Goal: Task Accomplishment & Management: Manage account settings

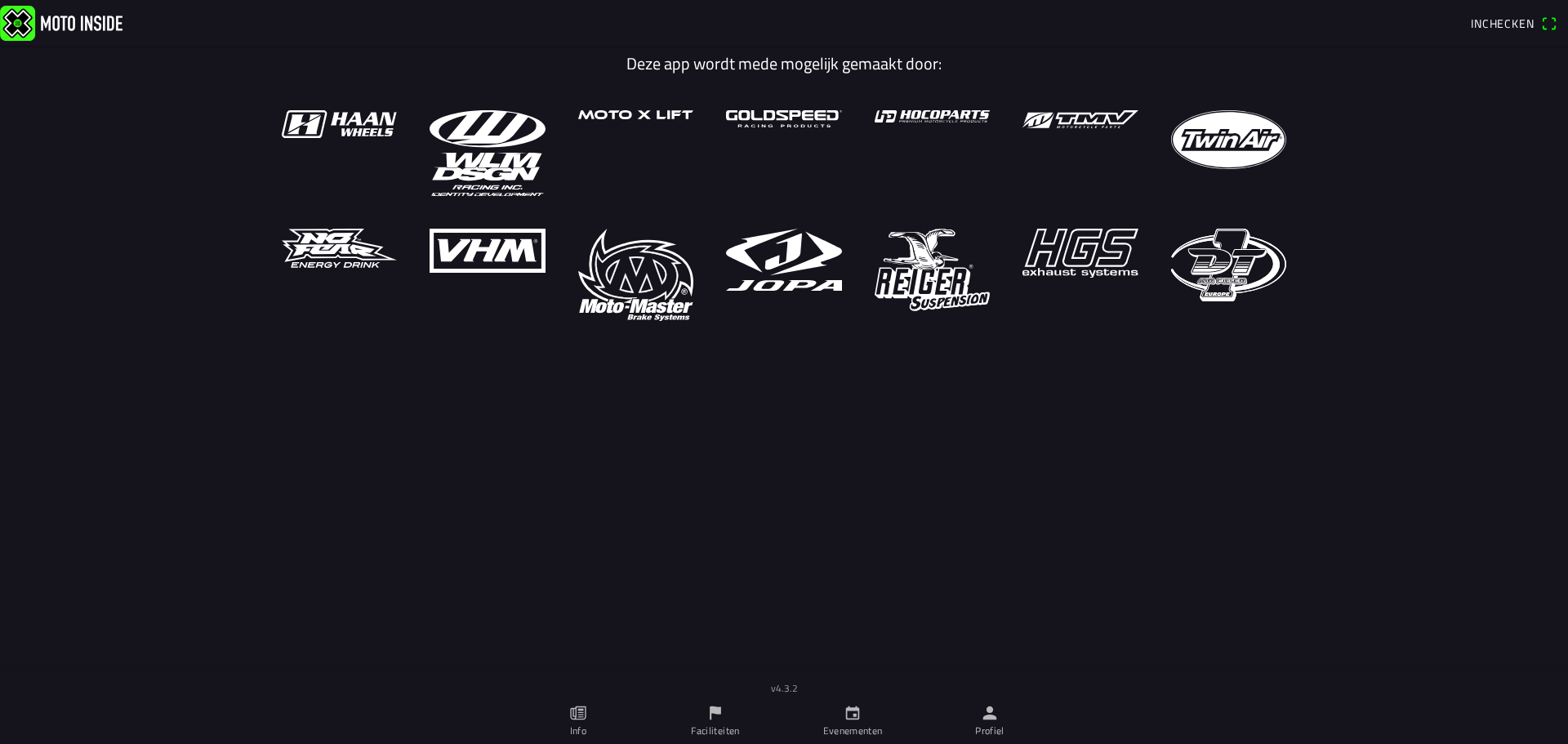
click at [991, 707] on icon "person" at bounding box center [990, 713] width 14 height 14
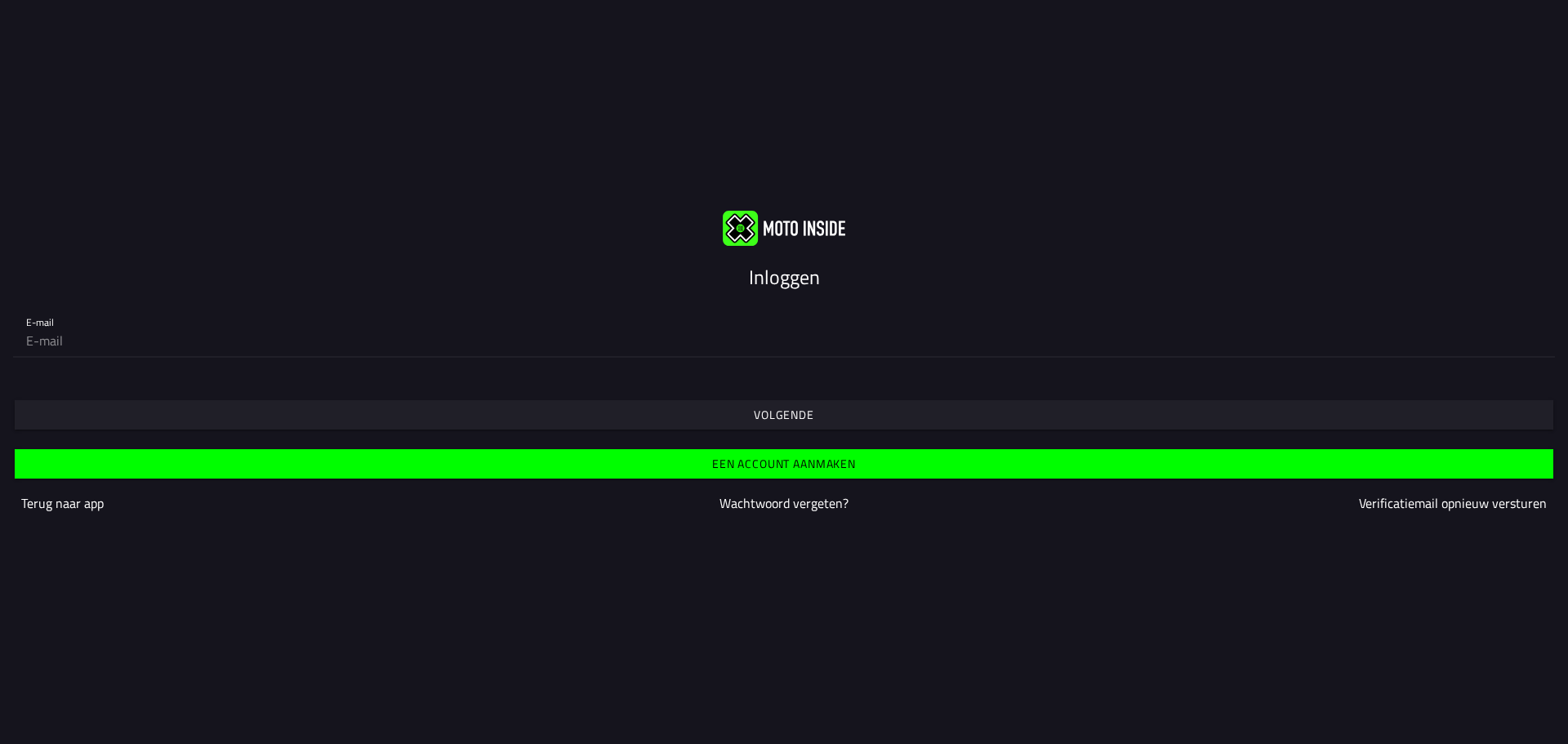
click at [375, 337] on input "email" at bounding box center [784, 340] width 1516 height 33
type input "[EMAIL_ADDRESS][DOMAIN_NAME]"
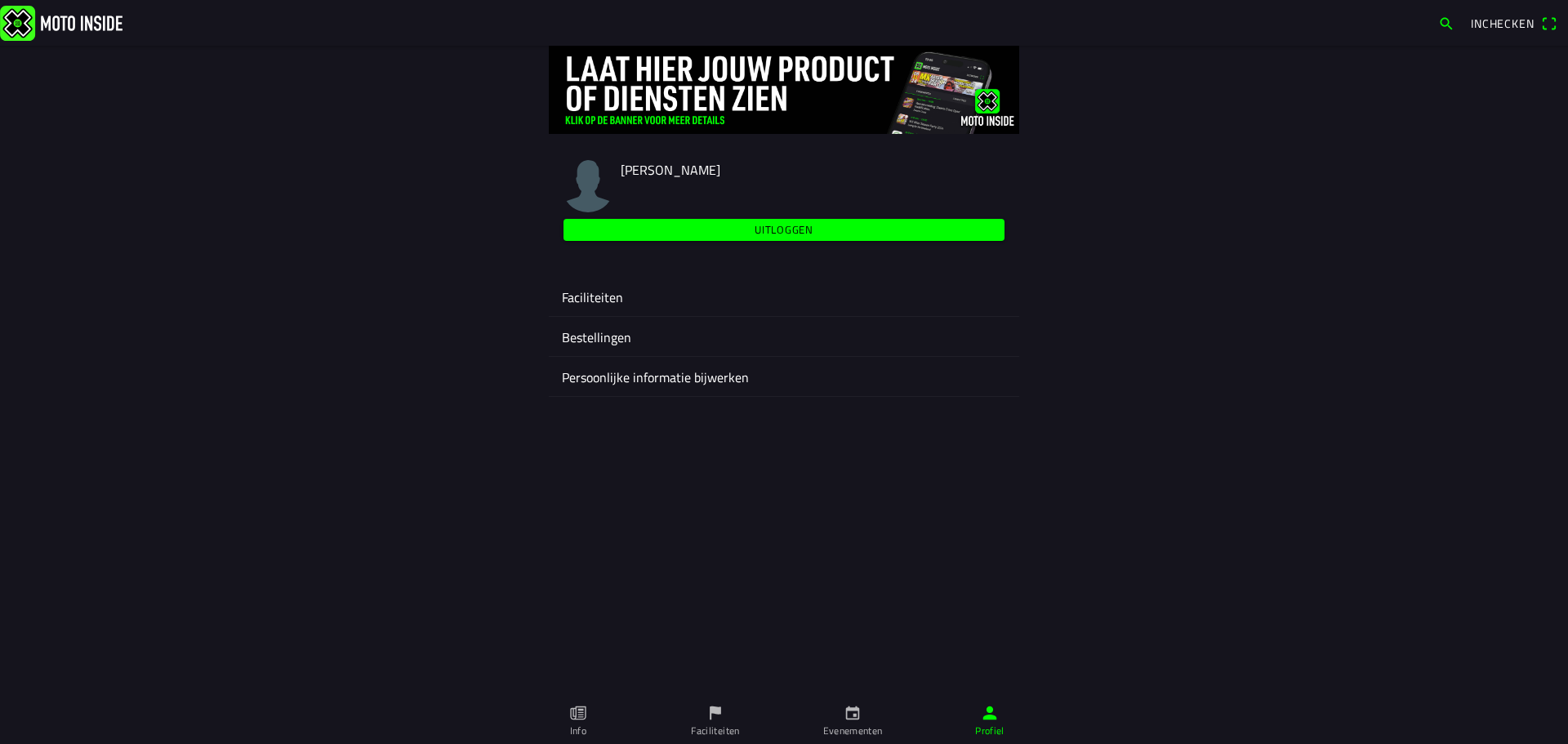
click at [582, 298] on ion-label "Faciliteiten" at bounding box center [784, 297] width 444 height 20
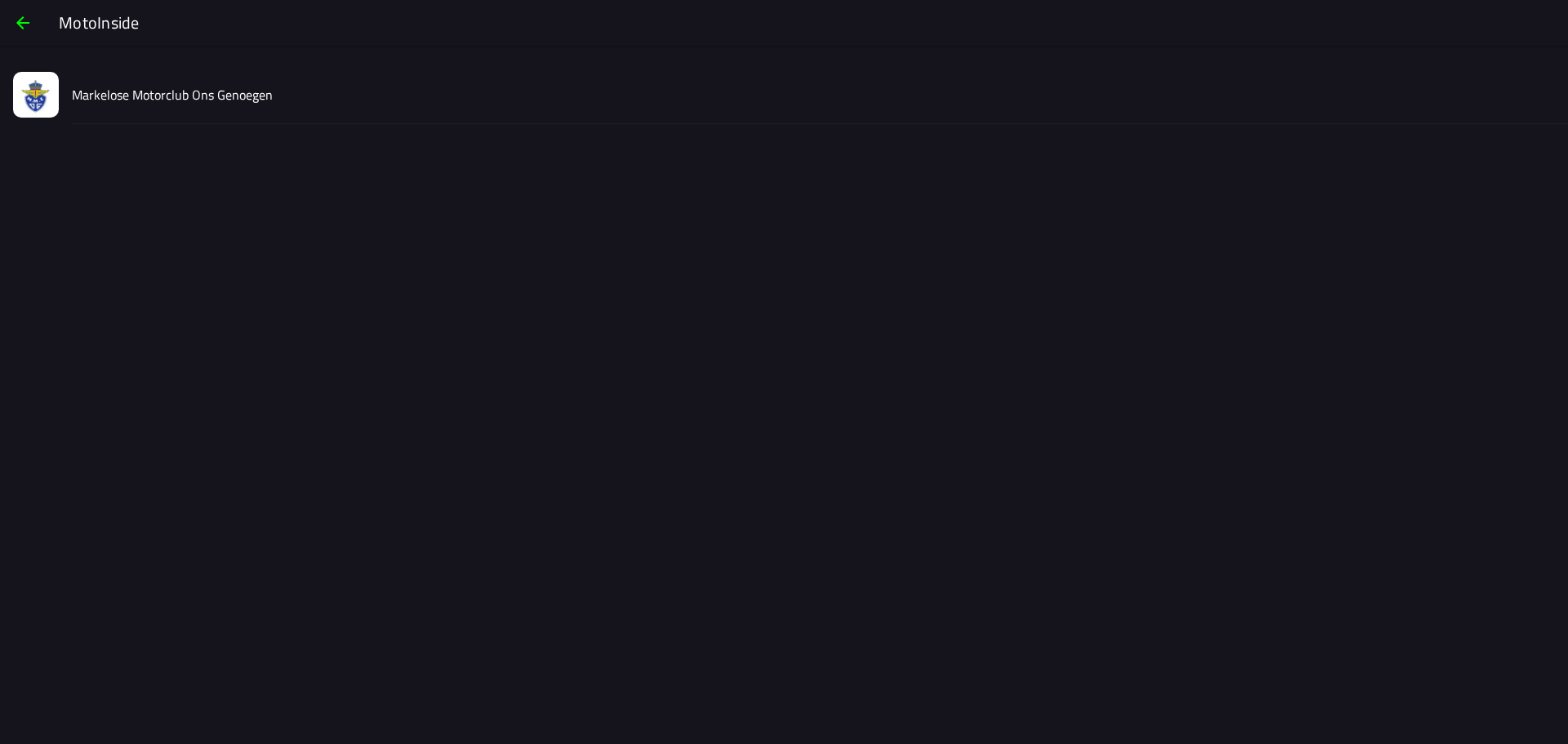
click at [0, 0] on slot "Markelose Motorclub Ons Genoegen" at bounding box center [0, 0] width 0 height 0
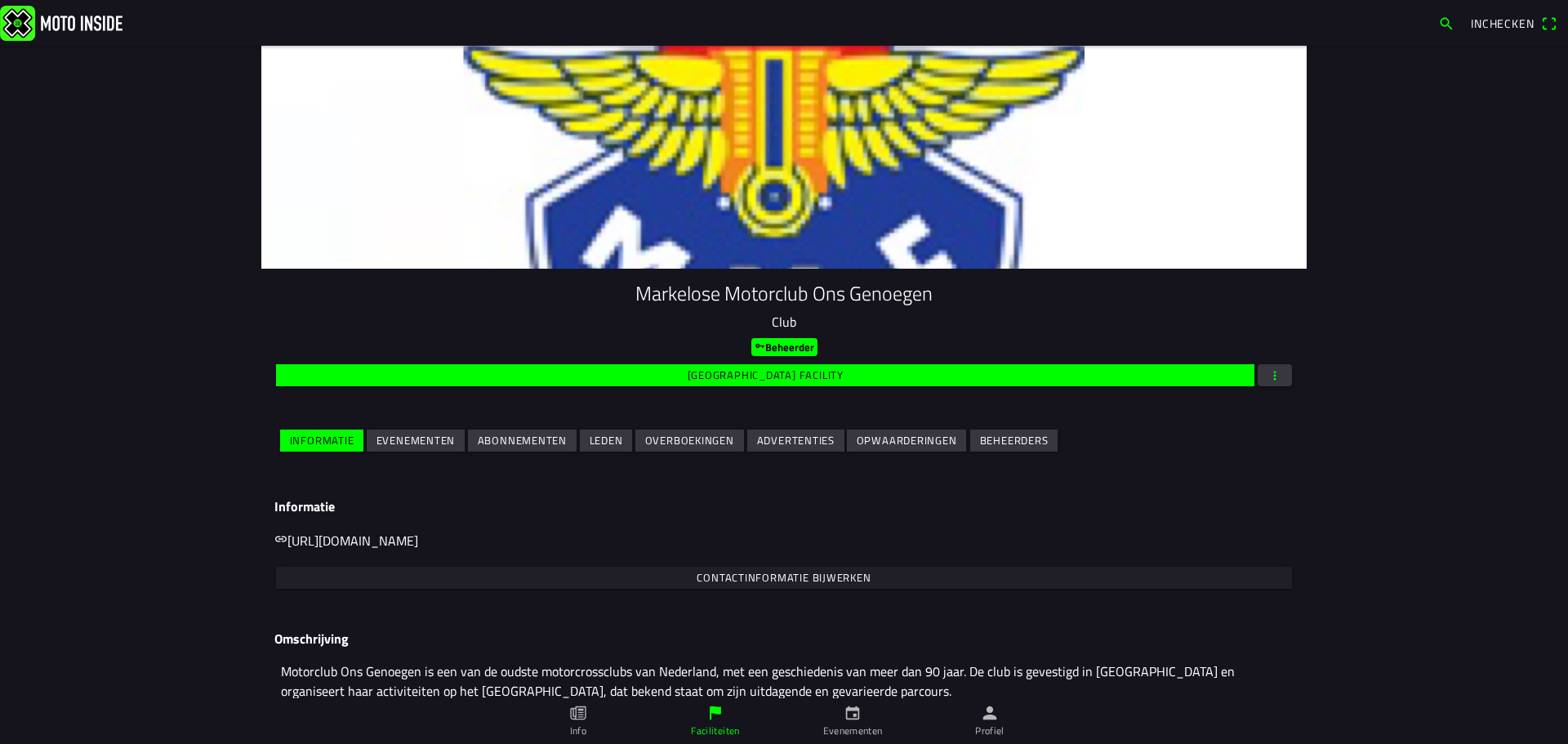
click at [0, 0] on slot "Evenementen" at bounding box center [0, 0] width 0 height 0
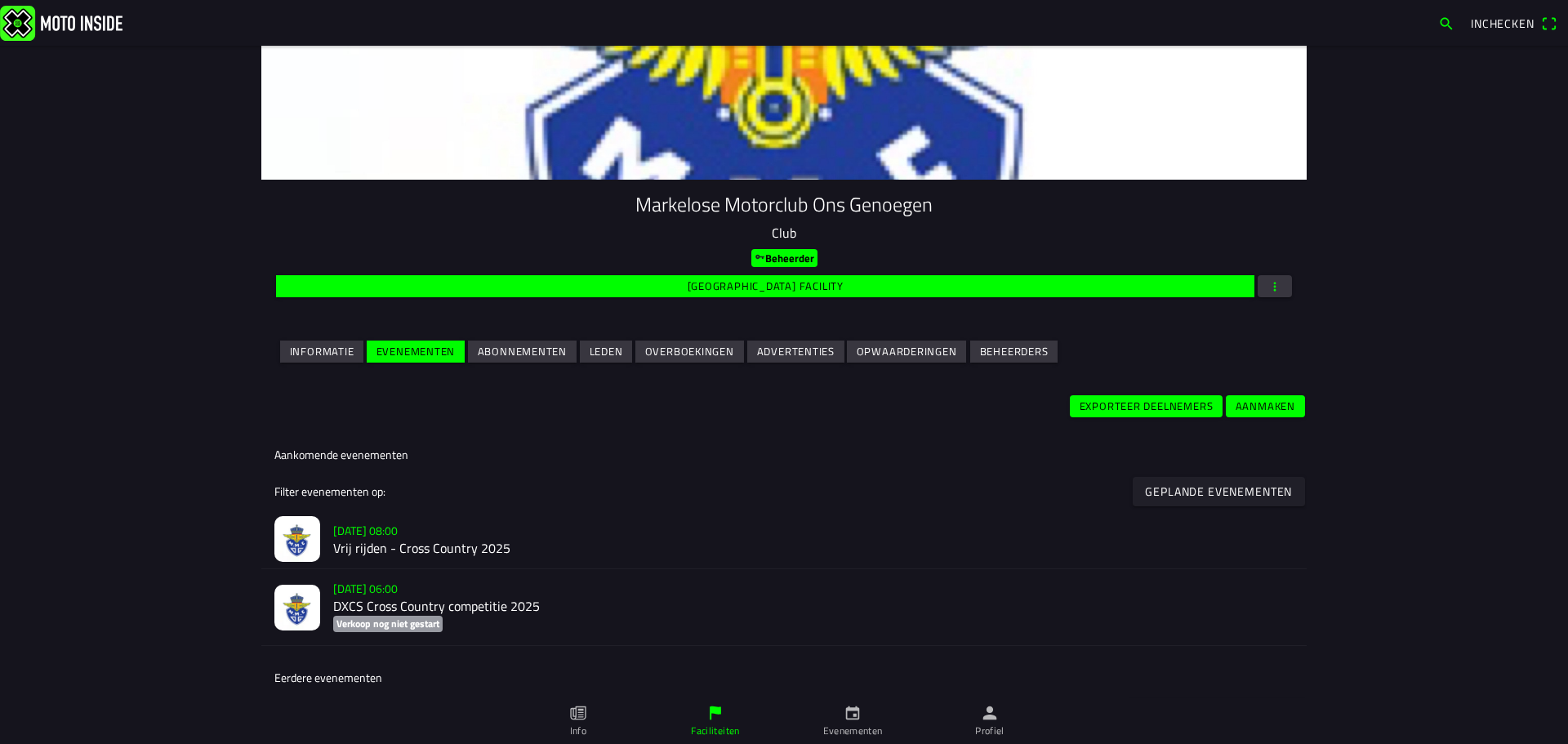
scroll to position [90, 0]
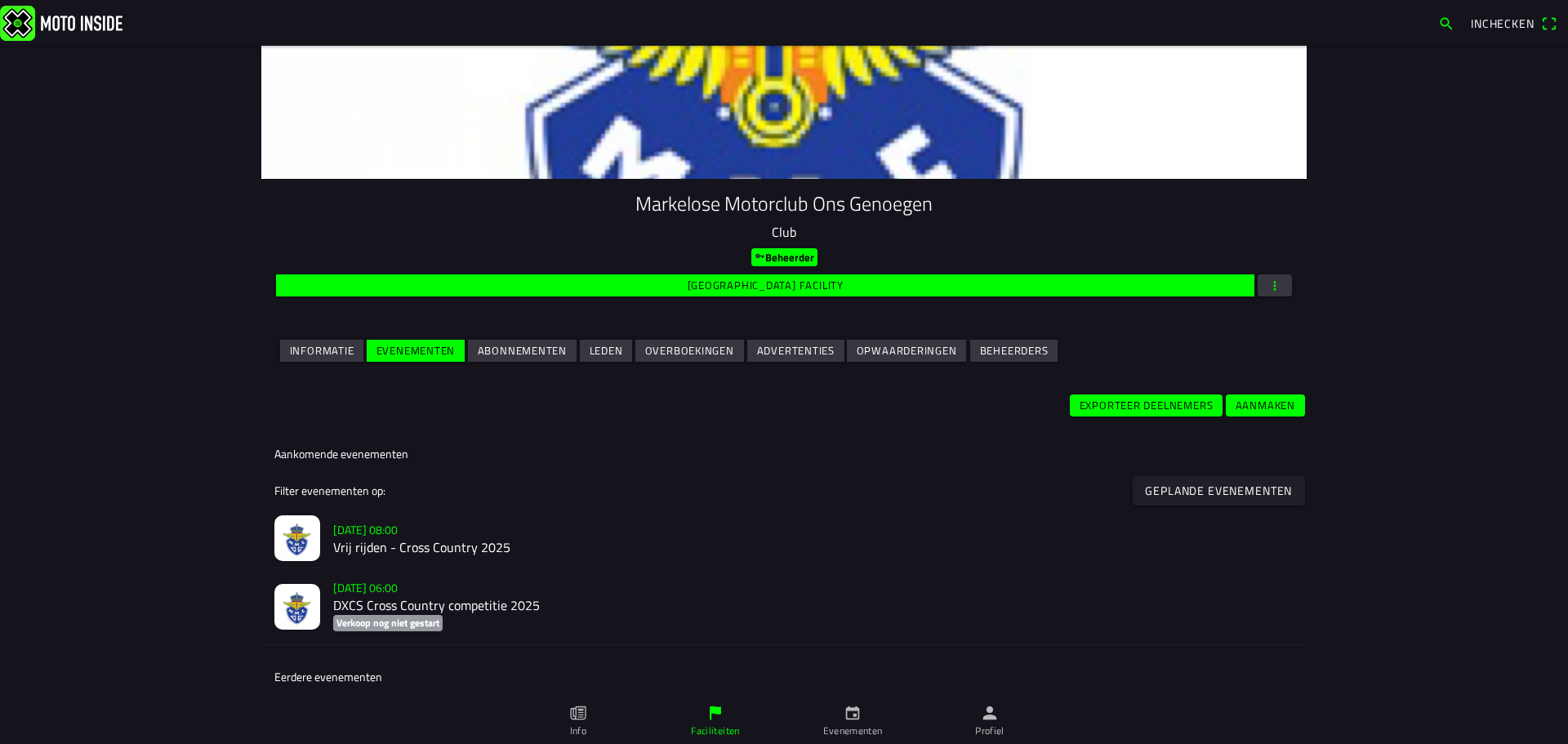
click at [362, 603] on h2 "DXCS Cross Country competitie 2025" at bounding box center [814, 605] width 960 height 15
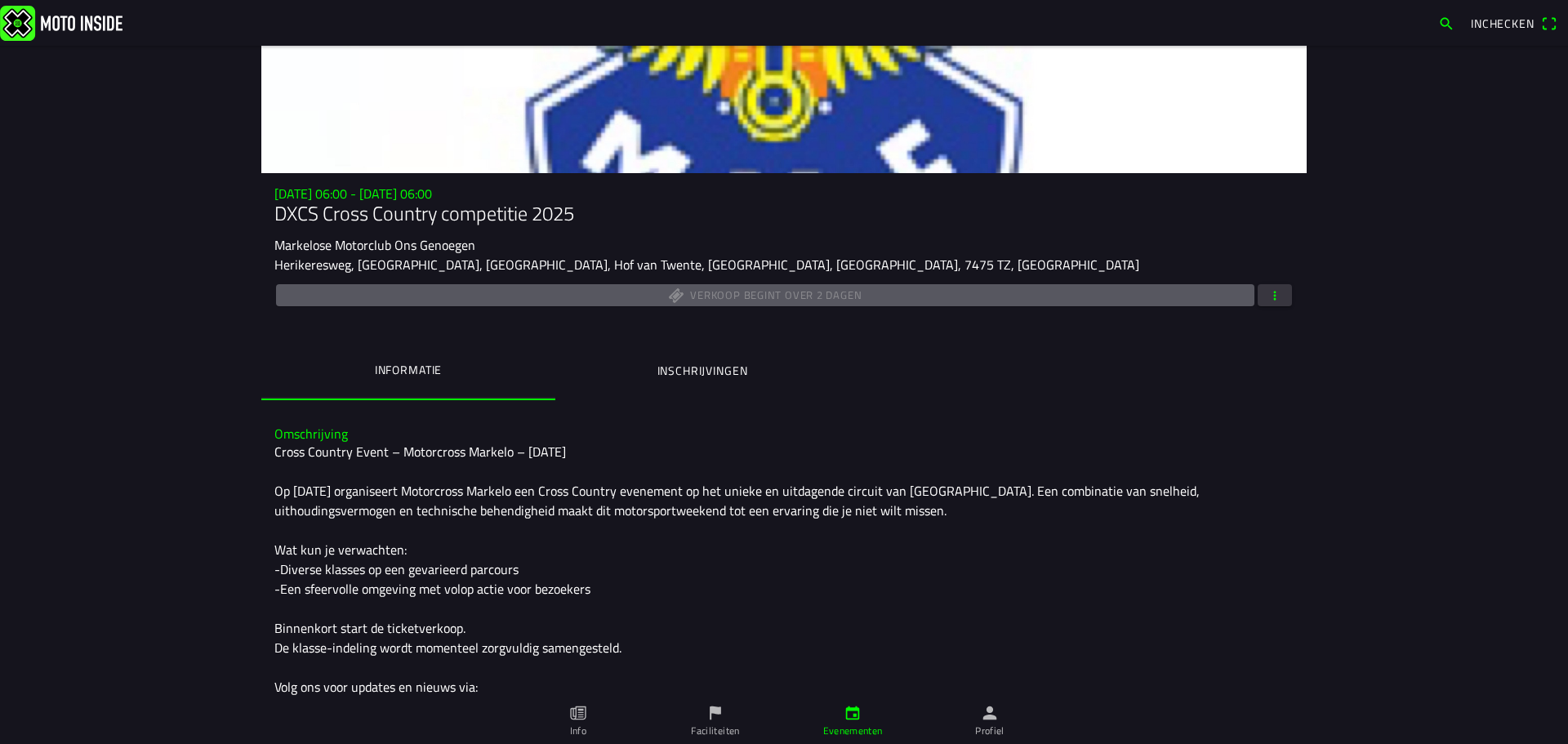
scroll to position [165, 0]
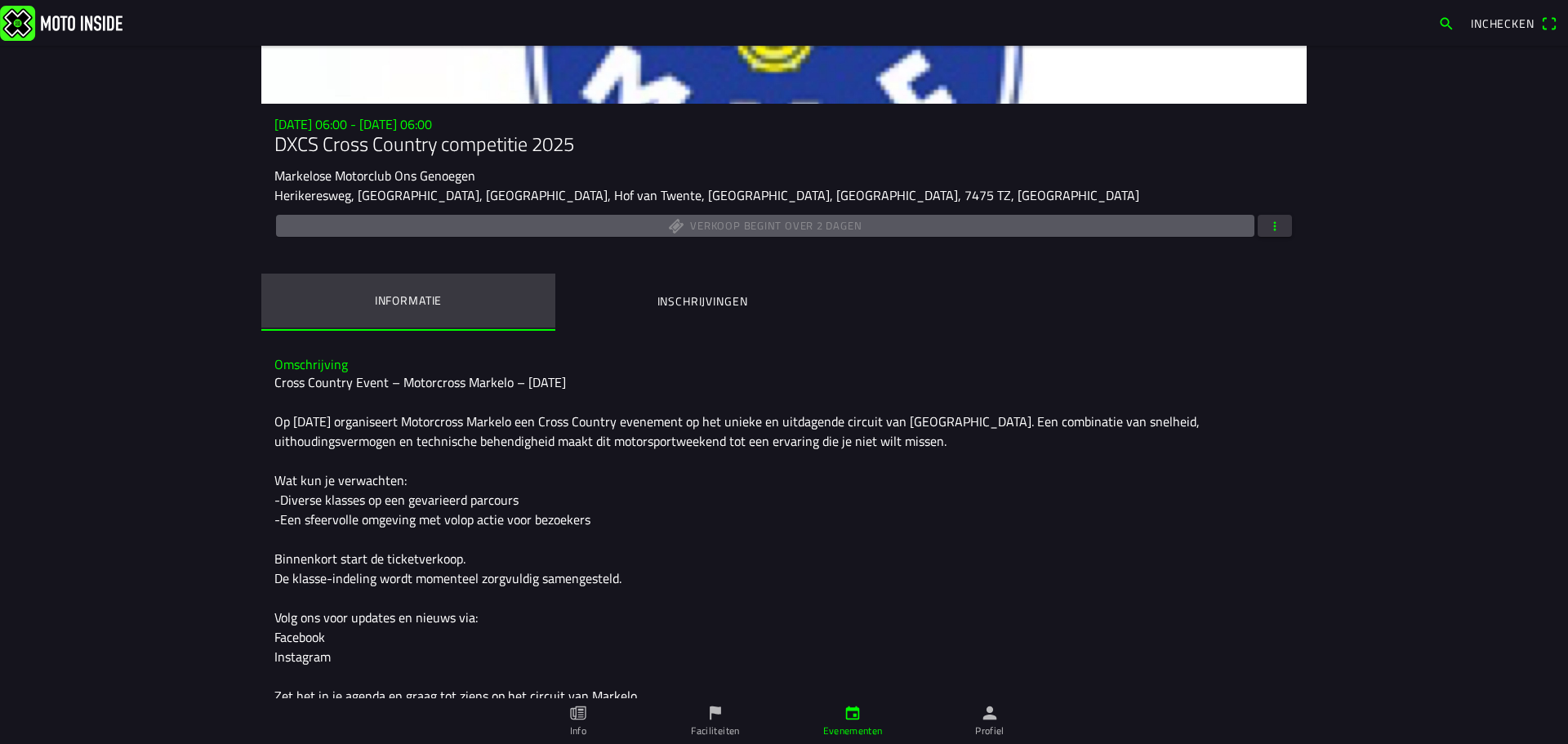
click at [506, 300] on button "Informatie" at bounding box center [408, 300] width 294 height 54
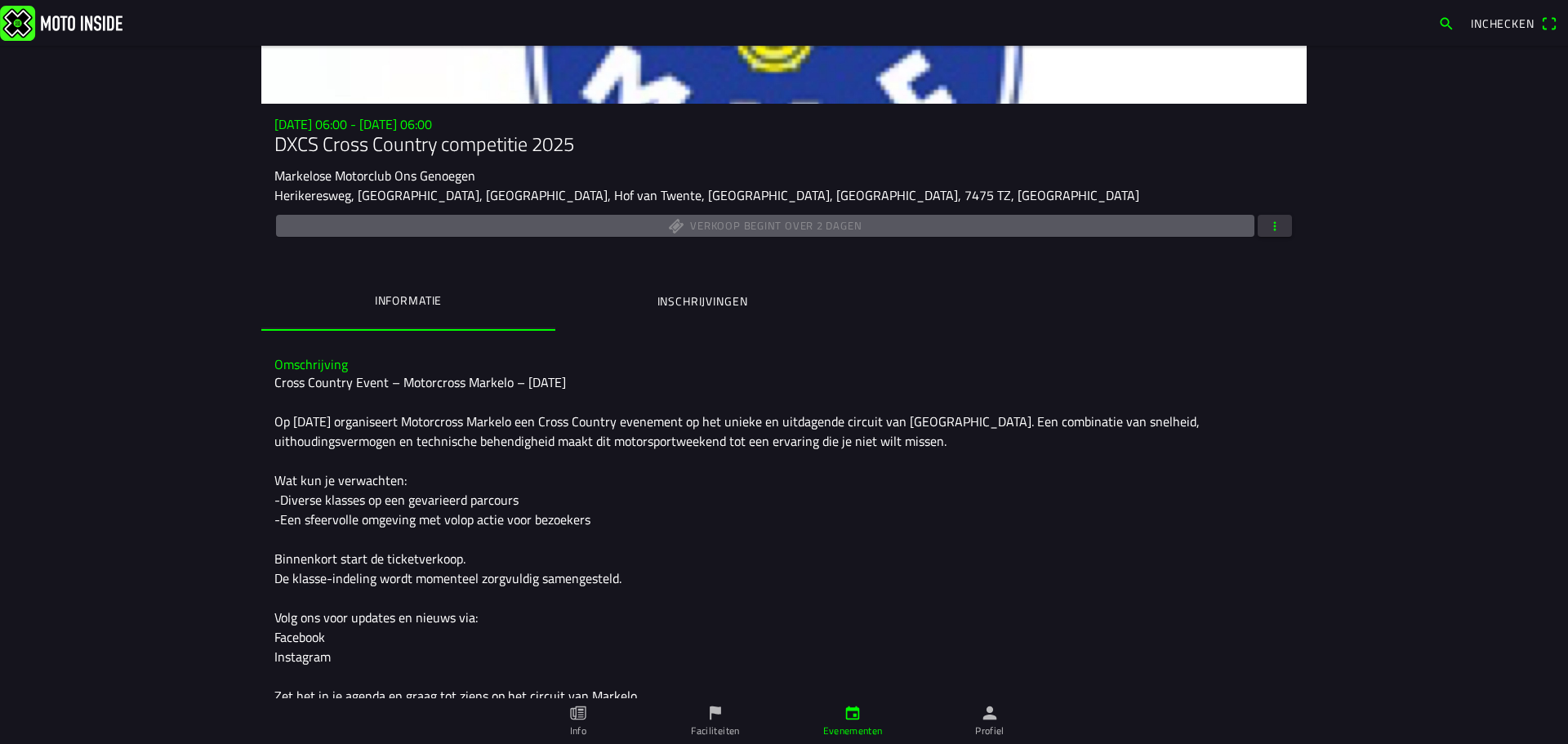
scroll to position [84, 0]
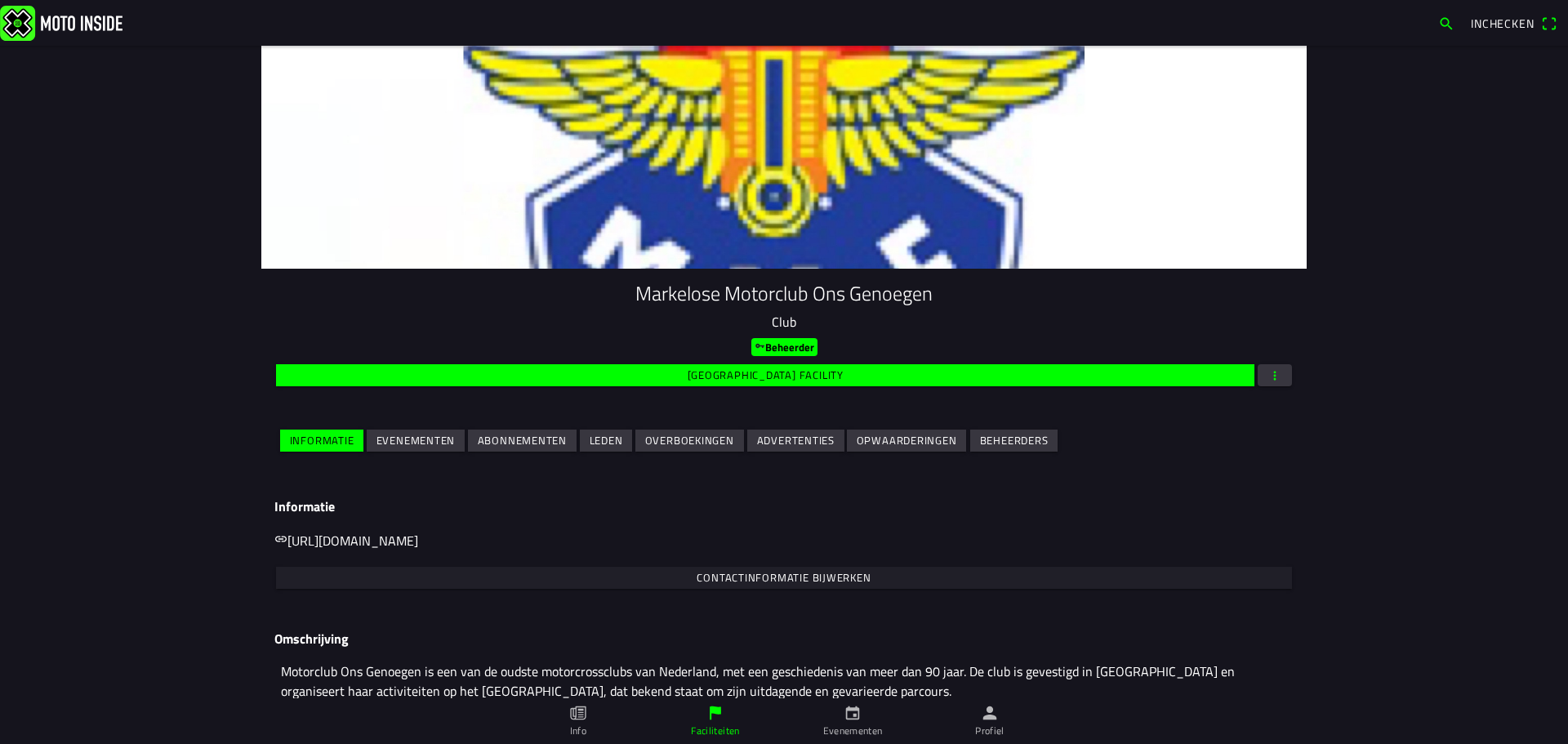
scroll to position [54, 0]
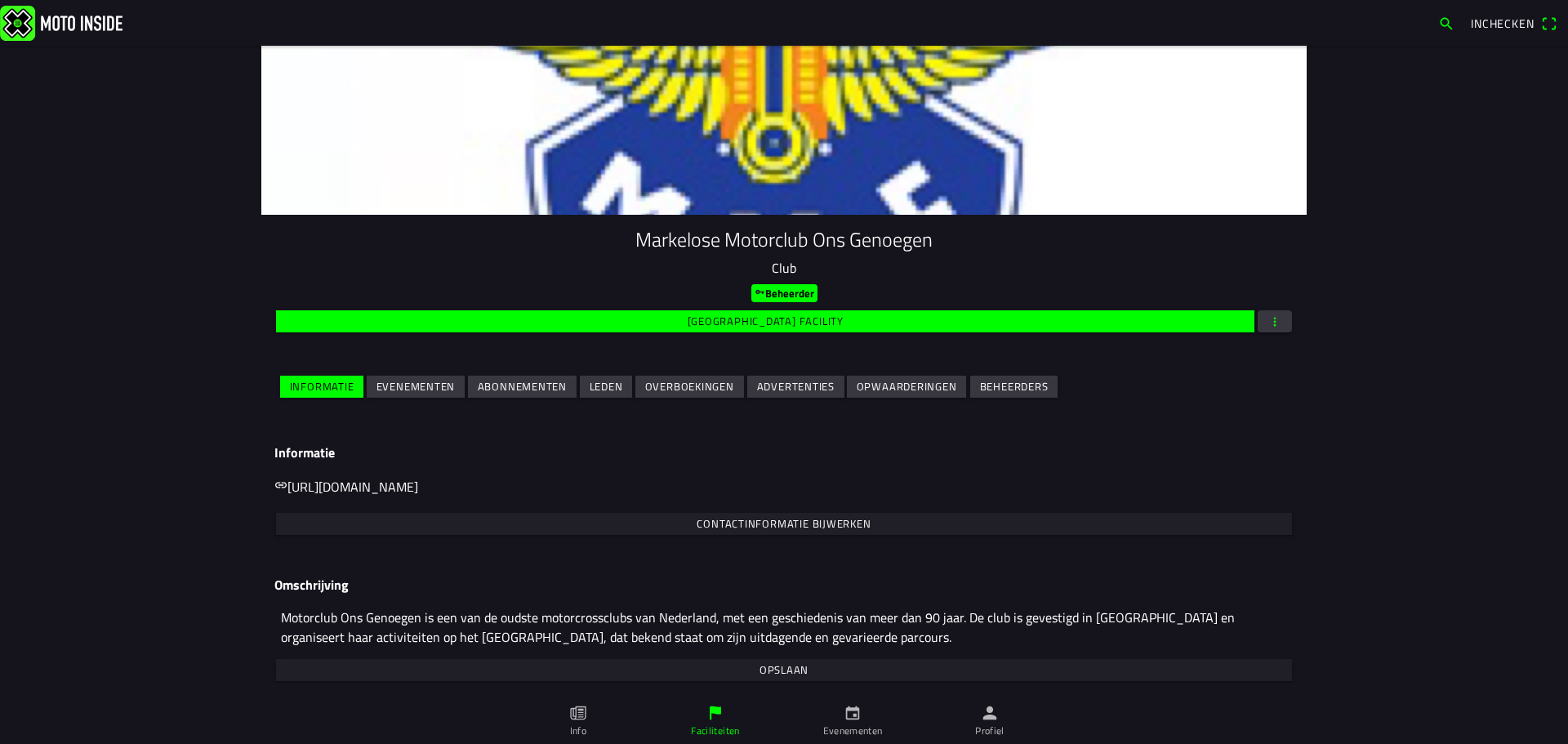
click at [437, 395] on span "Evenementen" at bounding box center [416, 387] width 79 height 22
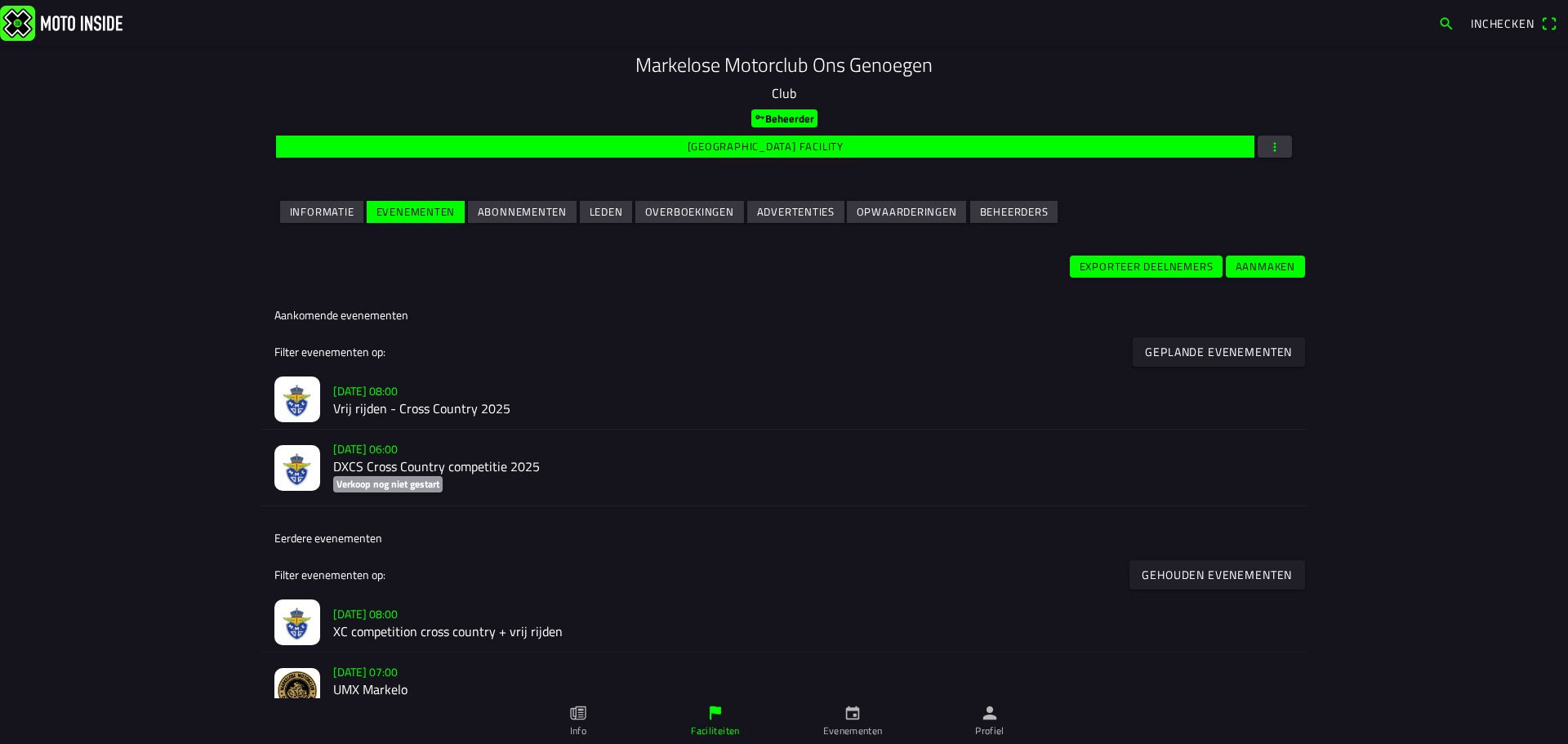
scroll to position [231, 0]
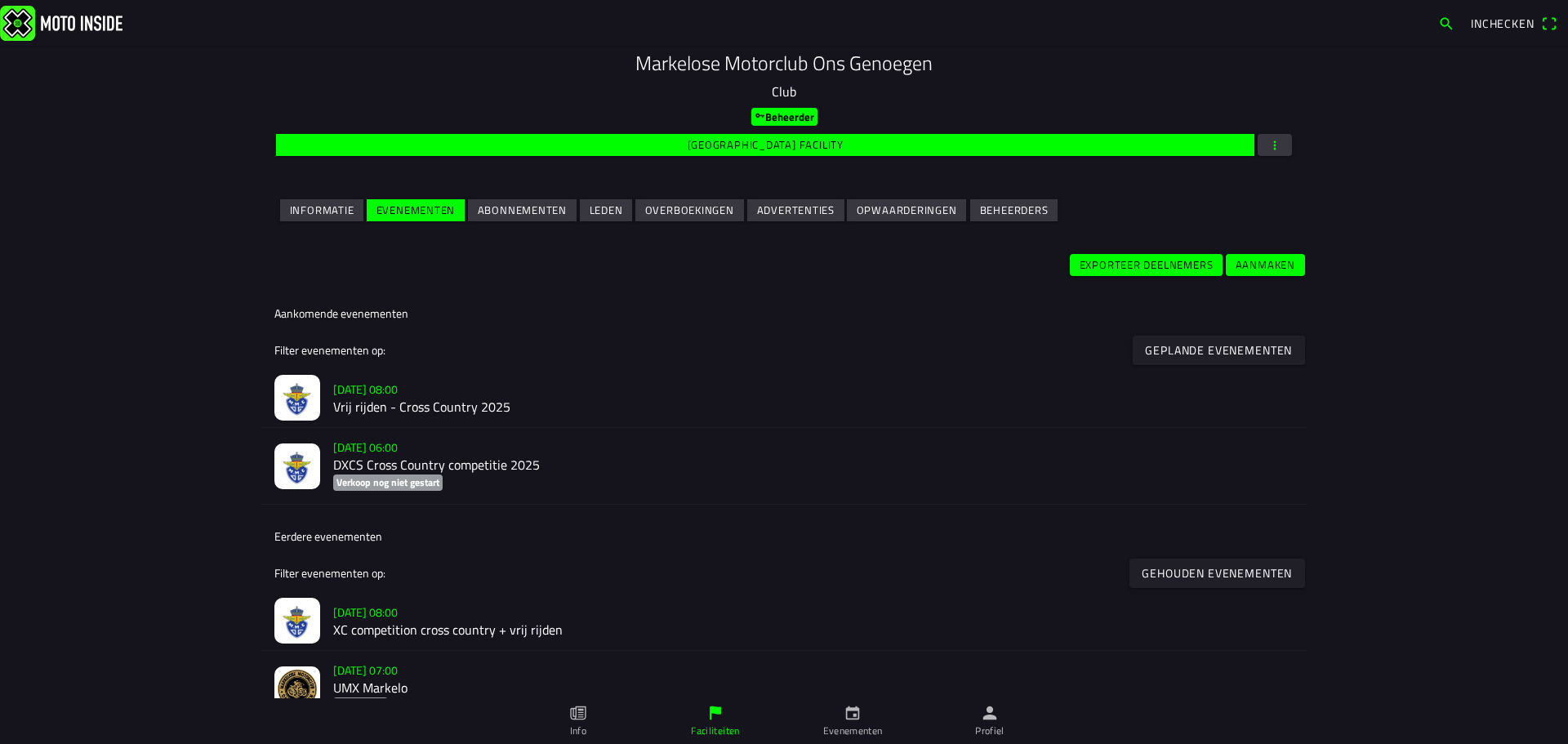
click at [411, 405] on h2 "Vrij rijden - Cross Country 2025" at bounding box center [814, 407] width 960 height 15
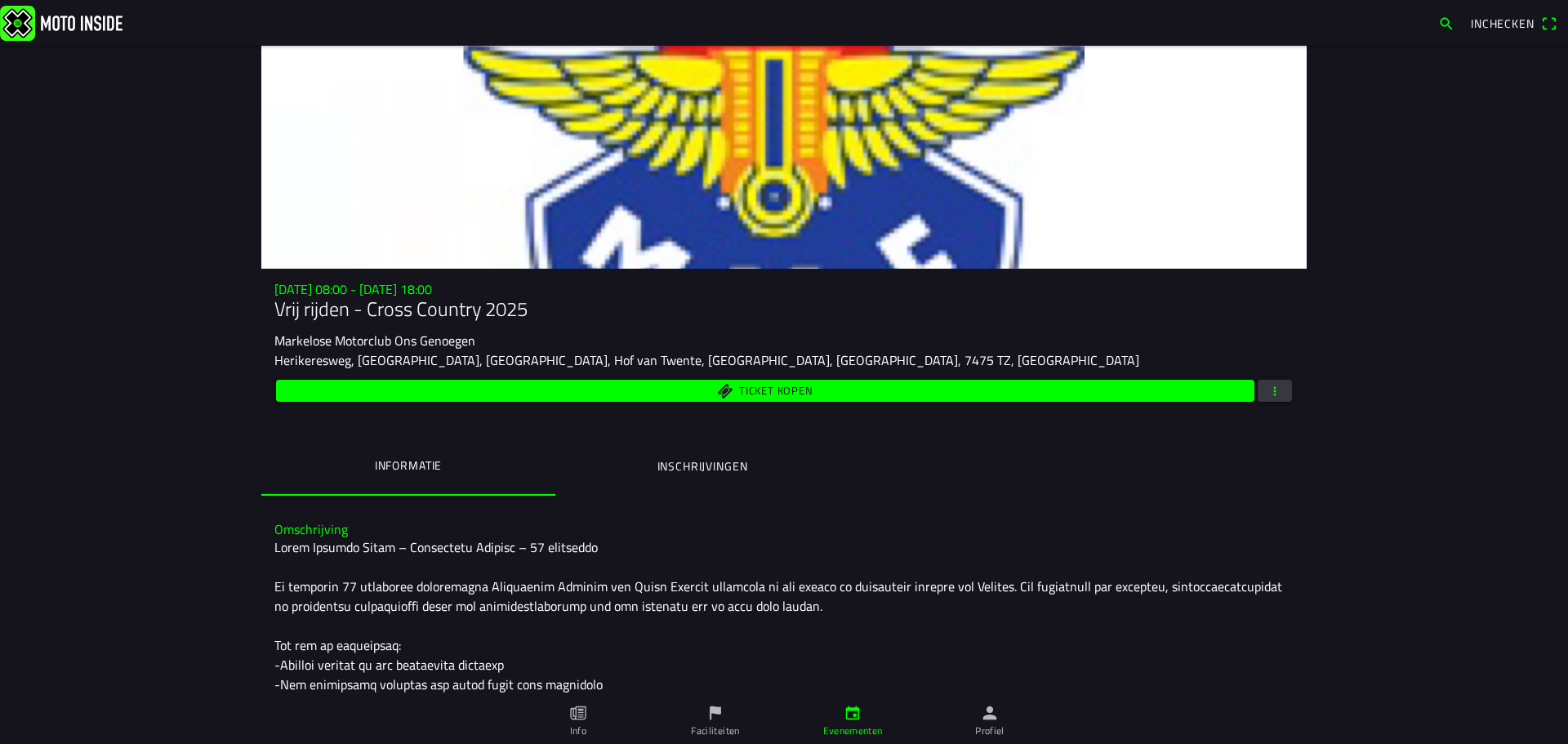
click at [715, 465] on ion-label "Inschrijvingen" at bounding box center [703, 466] width 91 height 18
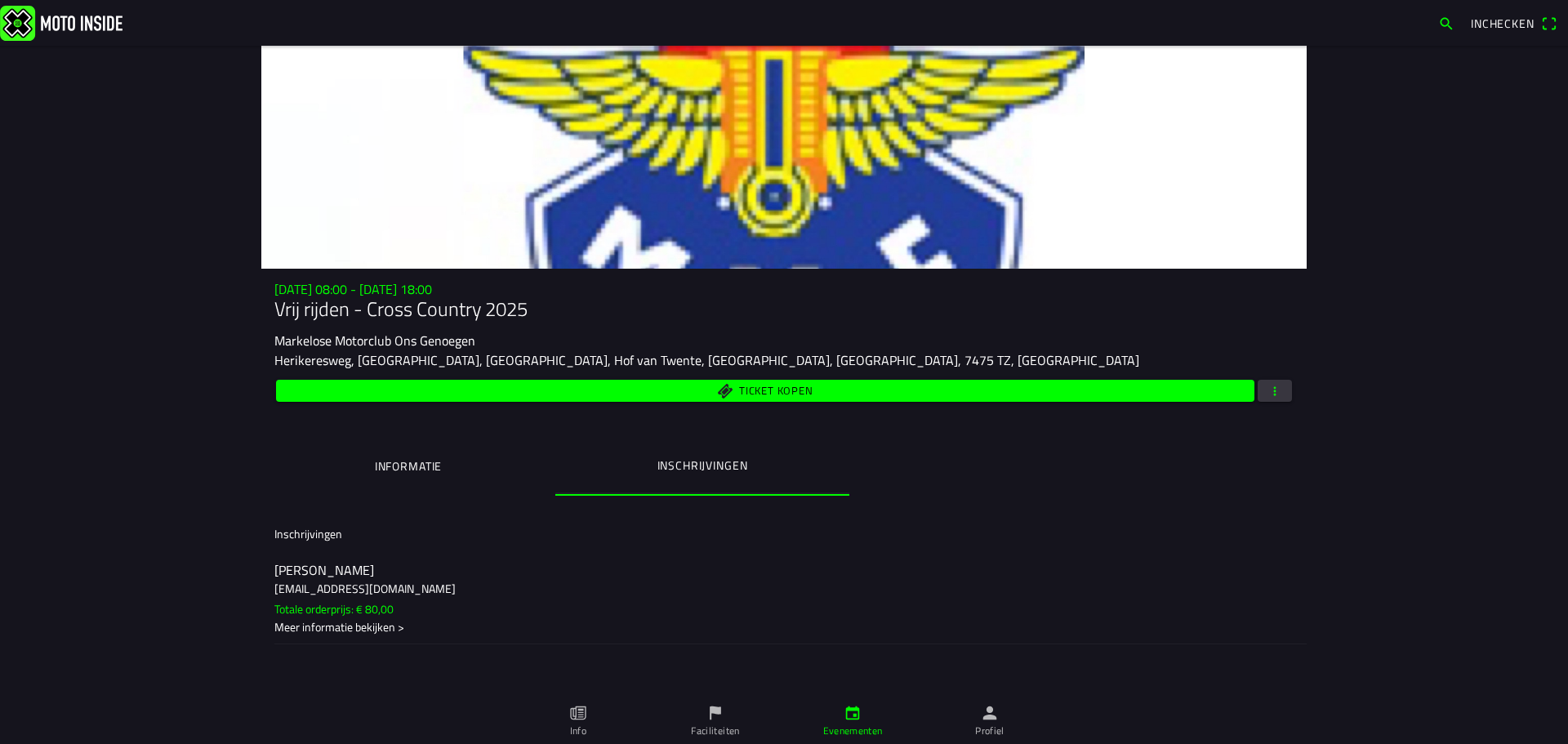
click at [429, 603] on ion-label "[PERSON_NAME] [EMAIL_ADDRESS][DOMAIN_NAME] Totale orderprijs: € 80,00 Meer info…" at bounding box center [784, 598] width 1019 height 75
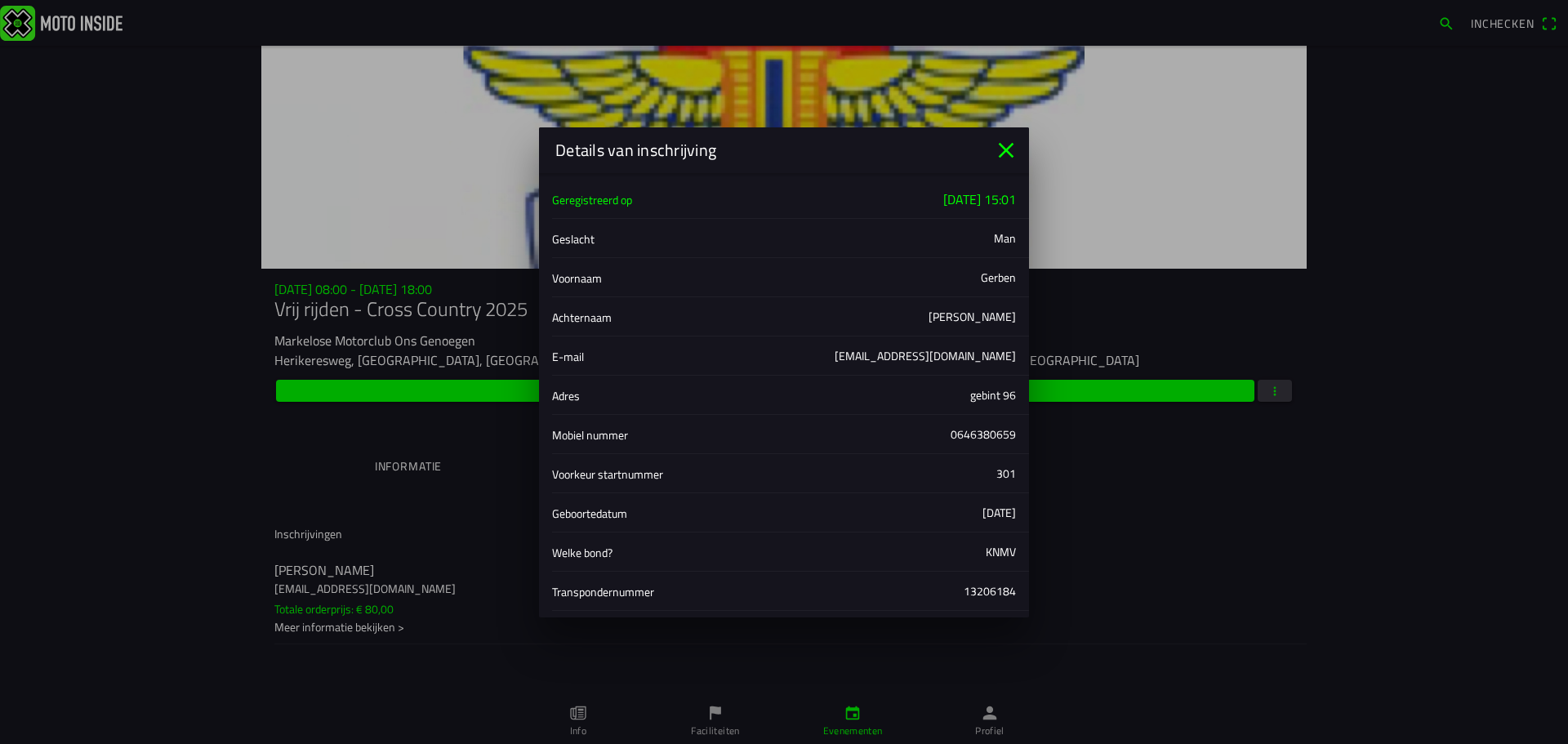
scroll to position [241, 0]
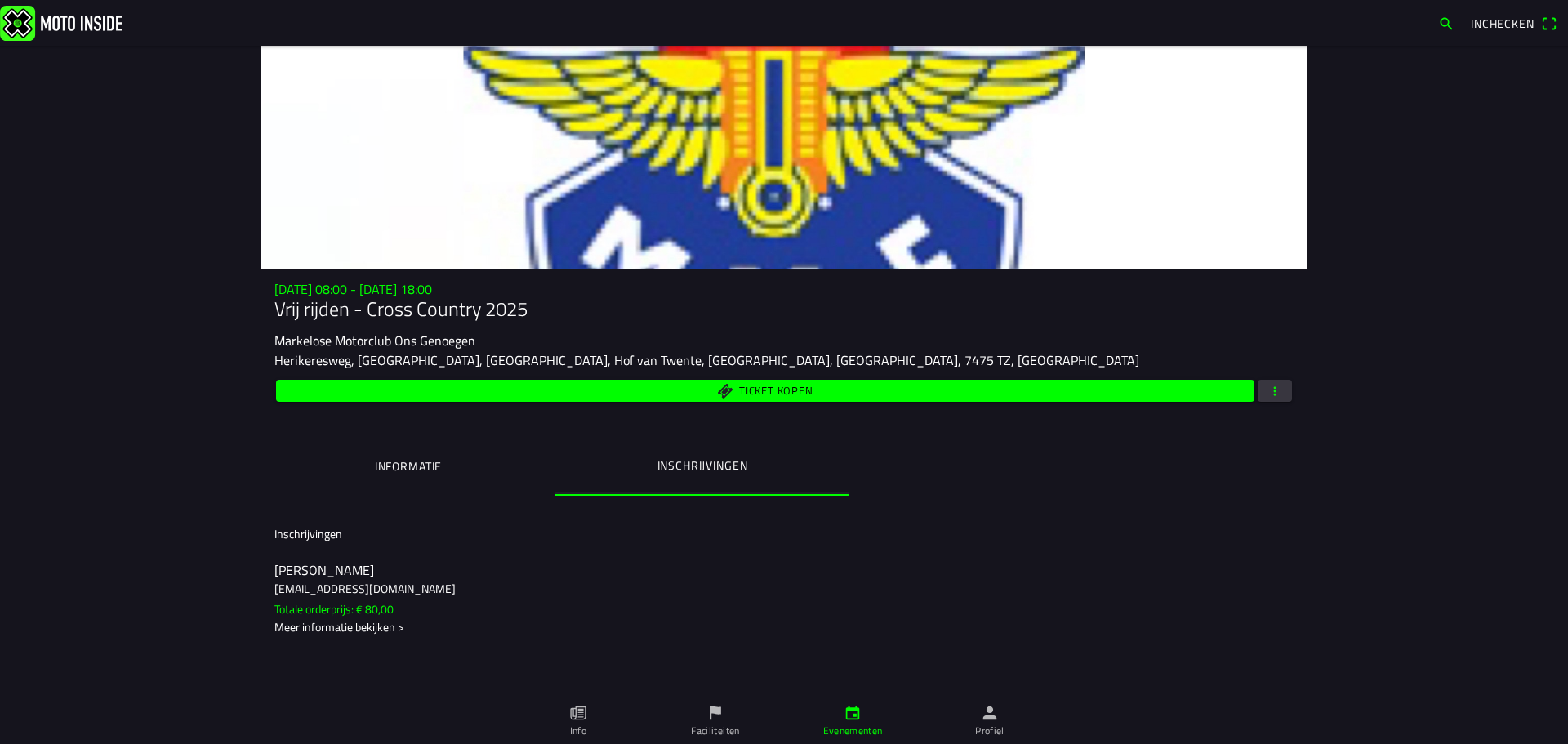
click at [1311, 544] on ion-backdrop at bounding box center [784, 372] width 1568 height 744
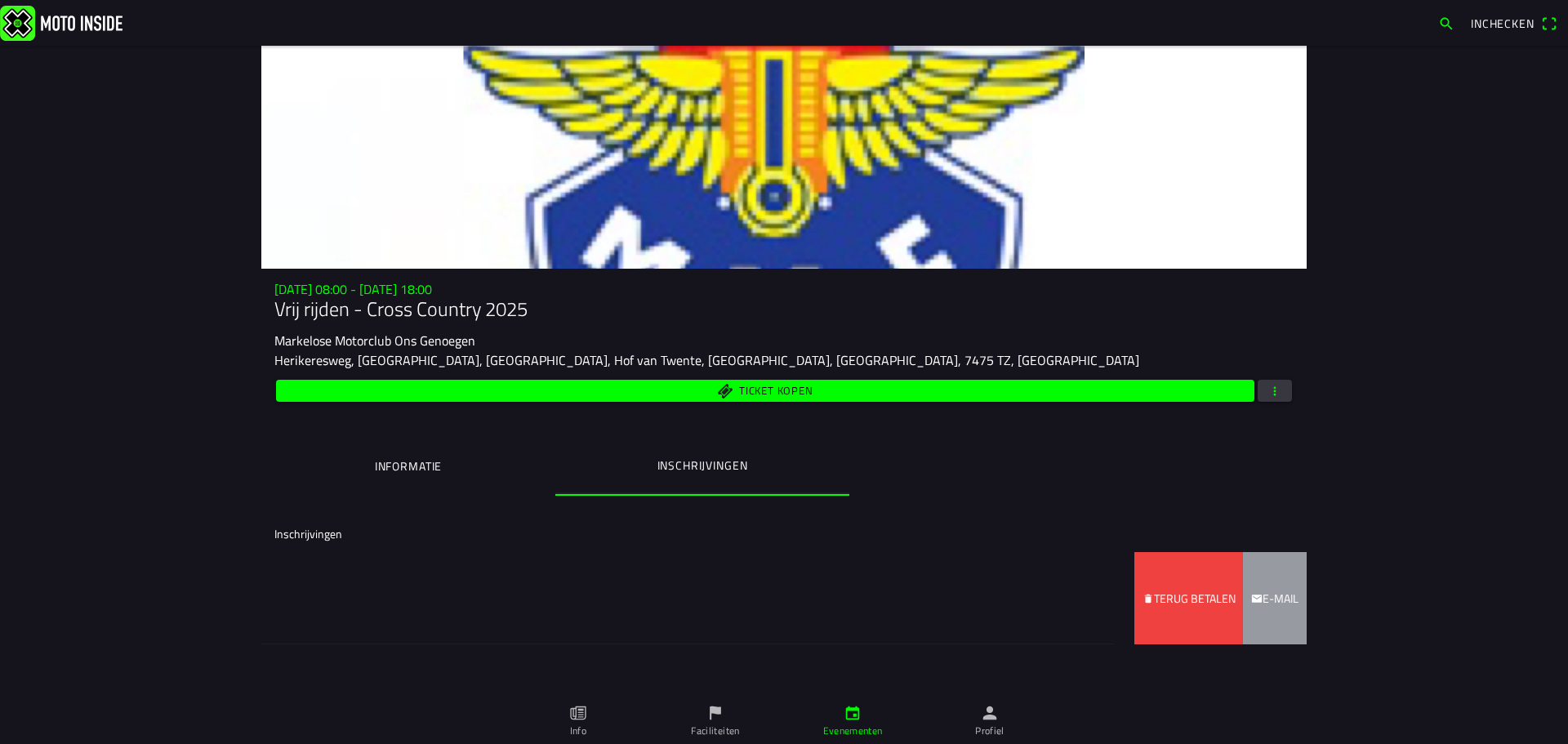
drag, startPoint x: 1085, startPoint y: 604, endPoint x: 859, endPoint y: 603, distance: 226.0
click at [859, 603] on ion-item-sliding "[PERSON_NAME] [EMAIL_ADDRESS][DOMAIN_NAME] Totale orderprijs: € 80,00 Meer info…" at bounding box center [784, 598] width 1046 height 93
click at [0, 0] on slot "Terug betalen" at bounding box center [0, 0] width 0 height 0
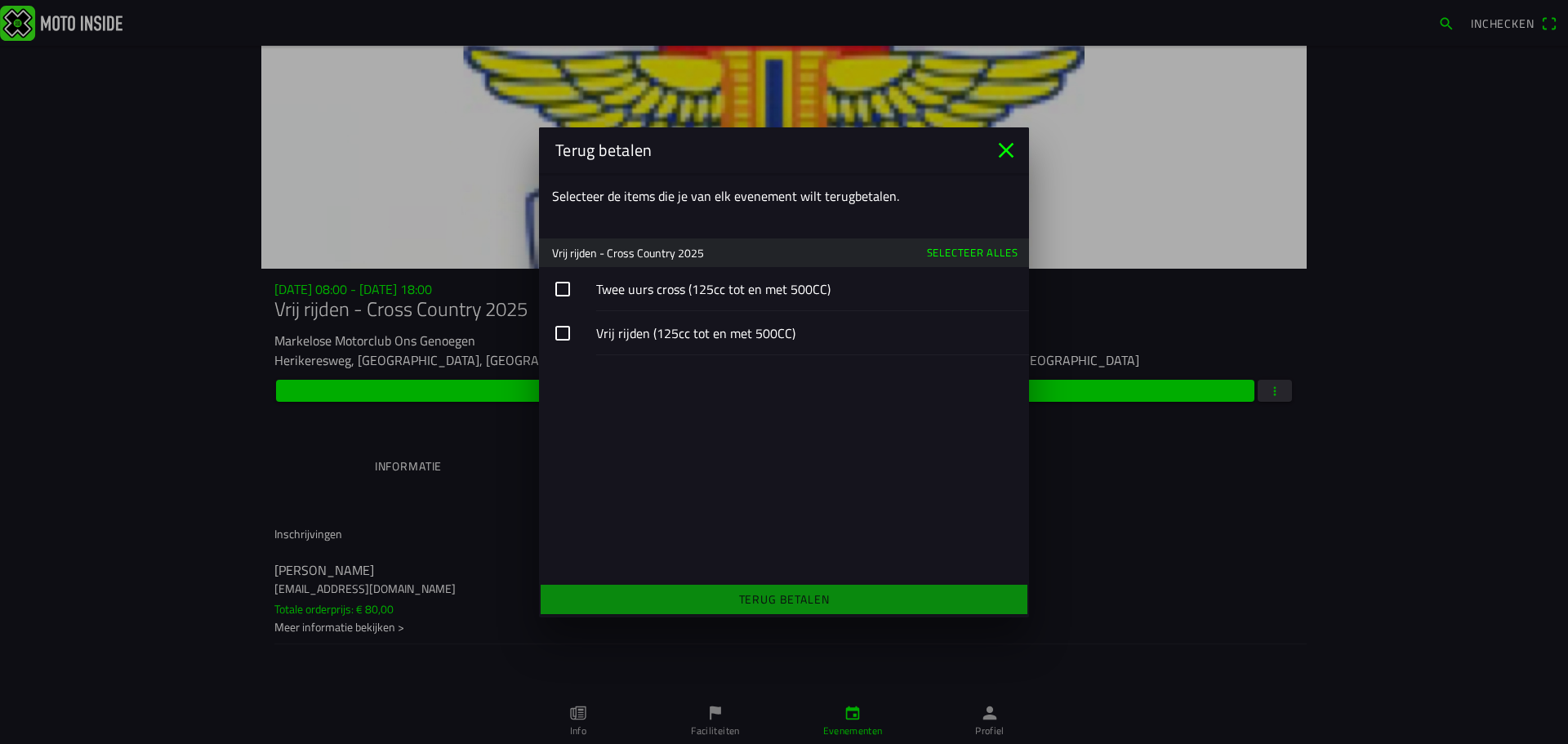
click at [762, 297] on button "button" at bounding box center [784, 289] width 490 height 44
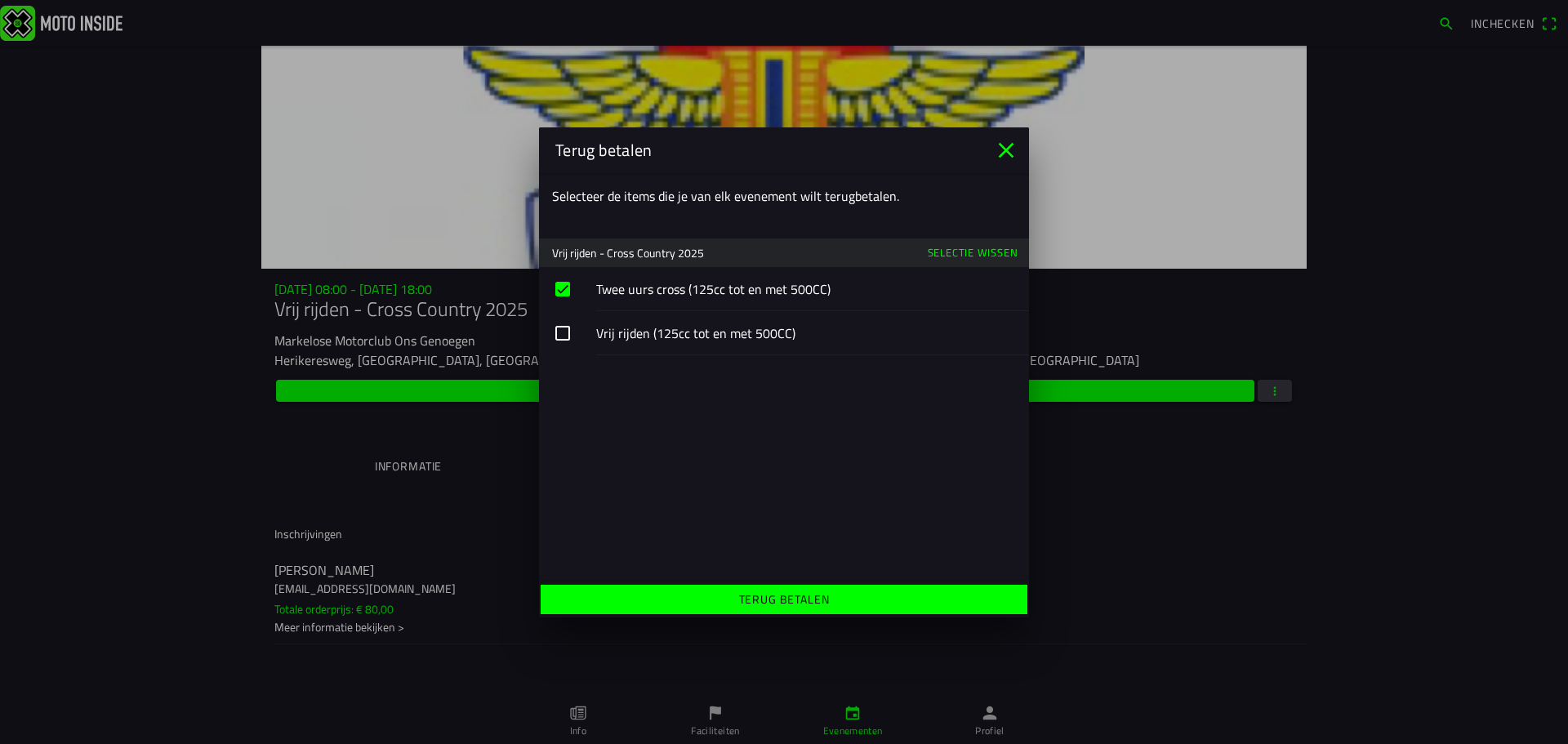
click at [1005, 162] on icon "close" at bounding box center [1006, 150] width 26 height 26
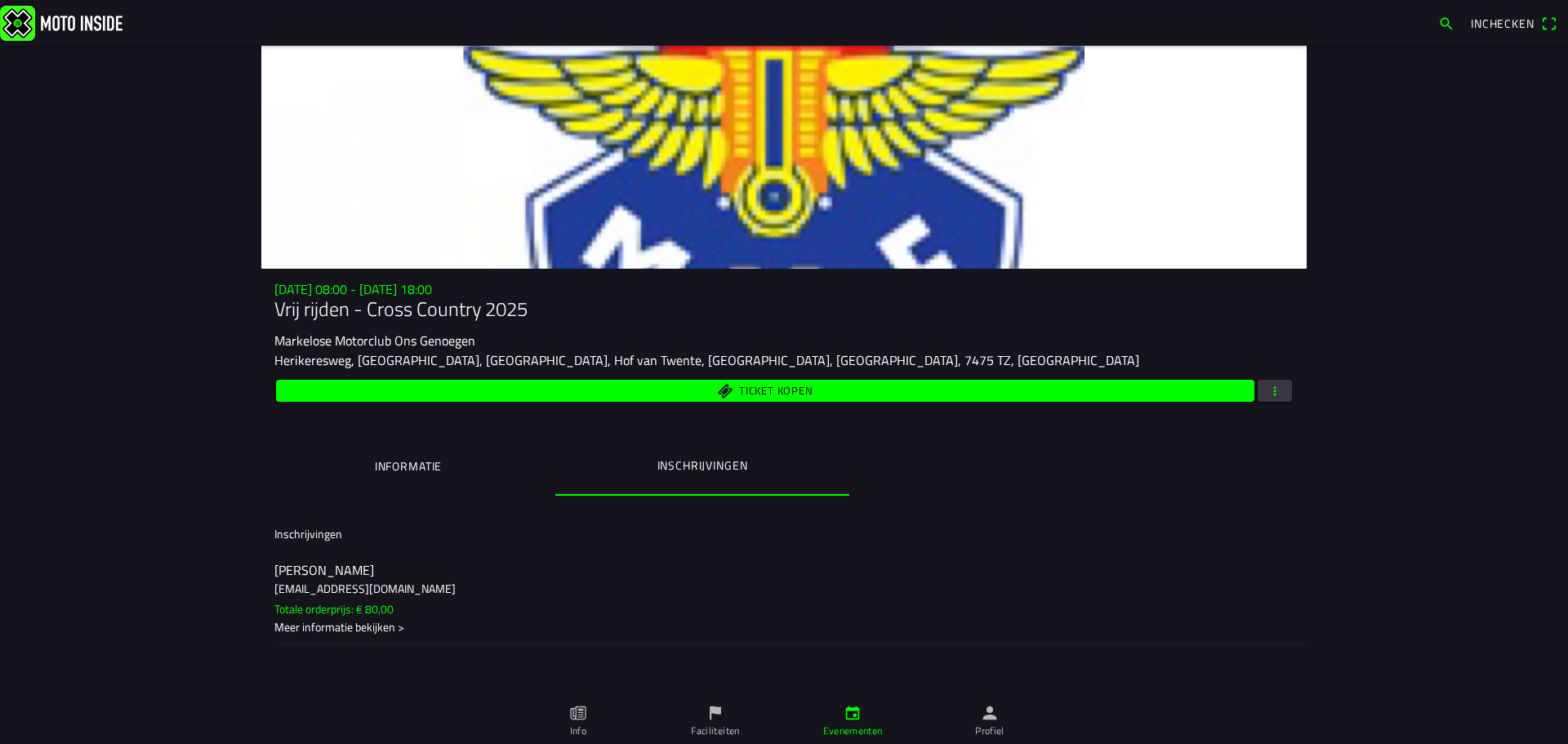
click at [387, 585] on h3 "[EMAIL_ADDRESS][DOMAIN_NAME]" at bounding box center [784, 588] width 1019 height 17
click at [444, 584] on ion-backdrop at bounding box center [784, 372] width 1568 height 744
click at [0, 0] on slot "Totale orderprijs: € 80,00" at bounding box center [0, 0] width 0 height 0
click at [1477, 405] on ion-backdrop at bounding box center [784, 372] width 1568 height 744
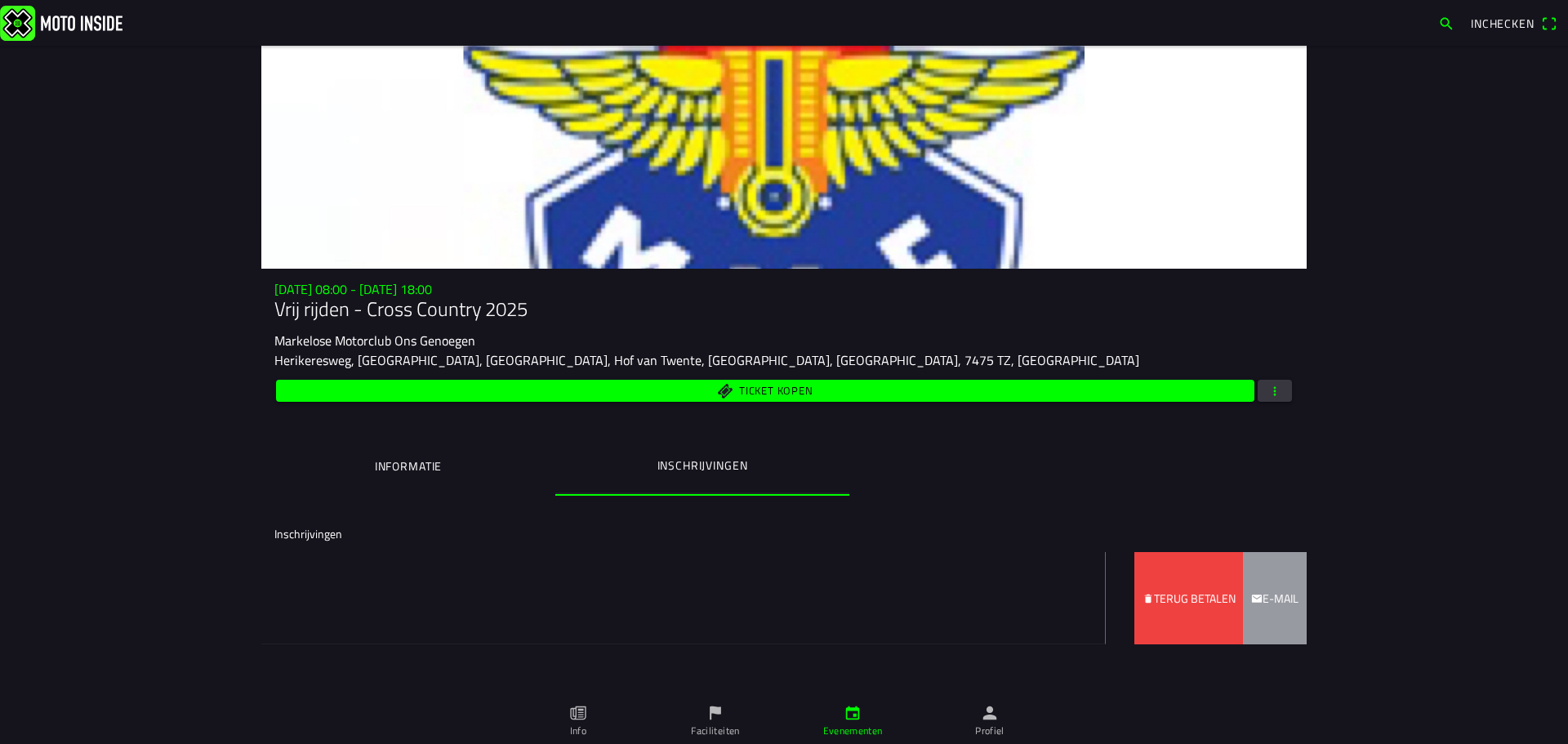
drag, startPoint x: 1236, startPoint y: 597, endPoint x: 989, endPoint y: 588, distance: 247.2
click at [989, 588] on ion-item-sliding "[PERSON_NAME] [EMAIL_ADDRESS][DOMAIN_NAME] Totale orderprijs: € 80,00 Meer info…" at bounding box center [784, 598] width 1046 height 93
click at [0, 0] on slot "Terug betalen" at bounding box center [0, 0] width 0 height 0
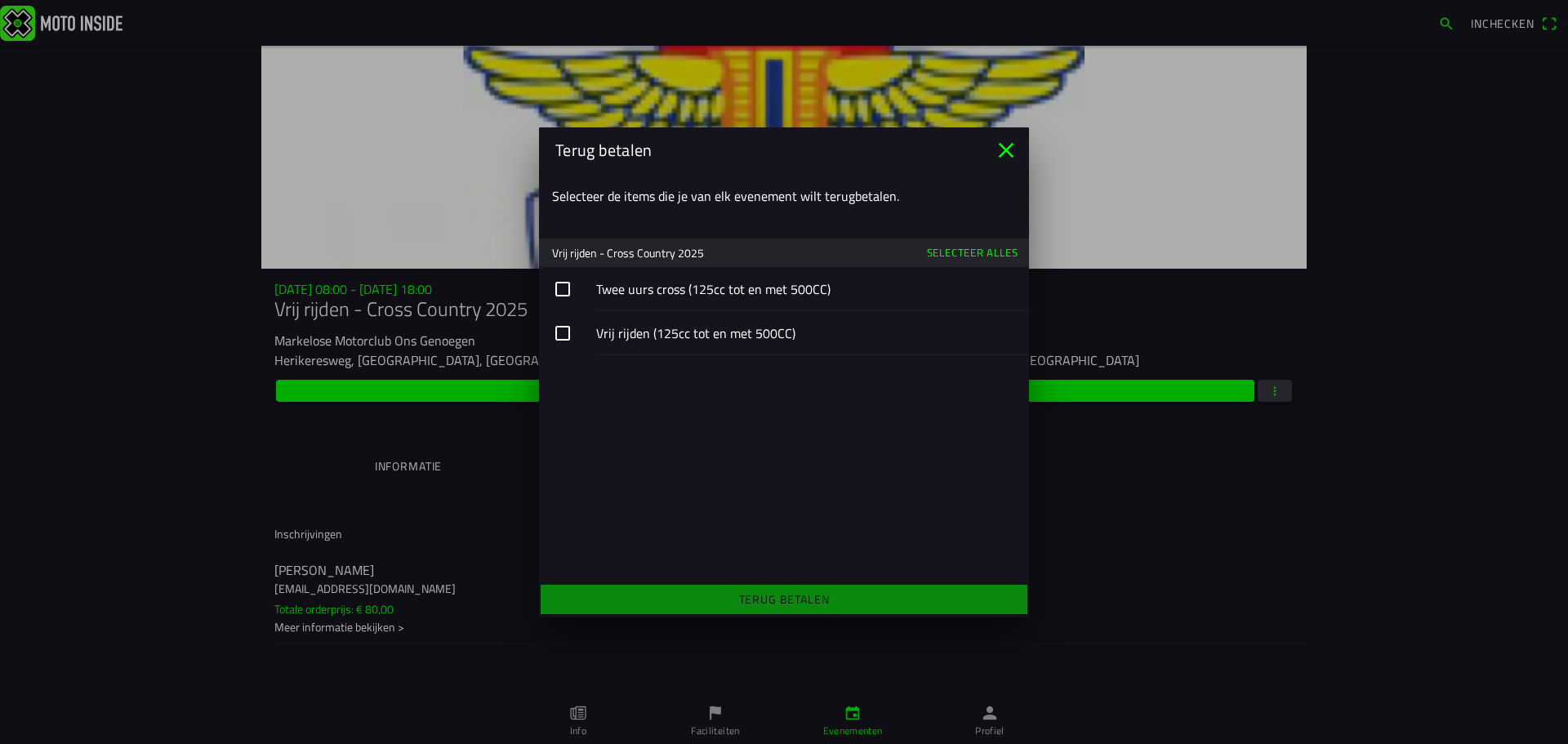
click at [565, 295] on button "button" at bounding box center [784, 289] width 490 height 44
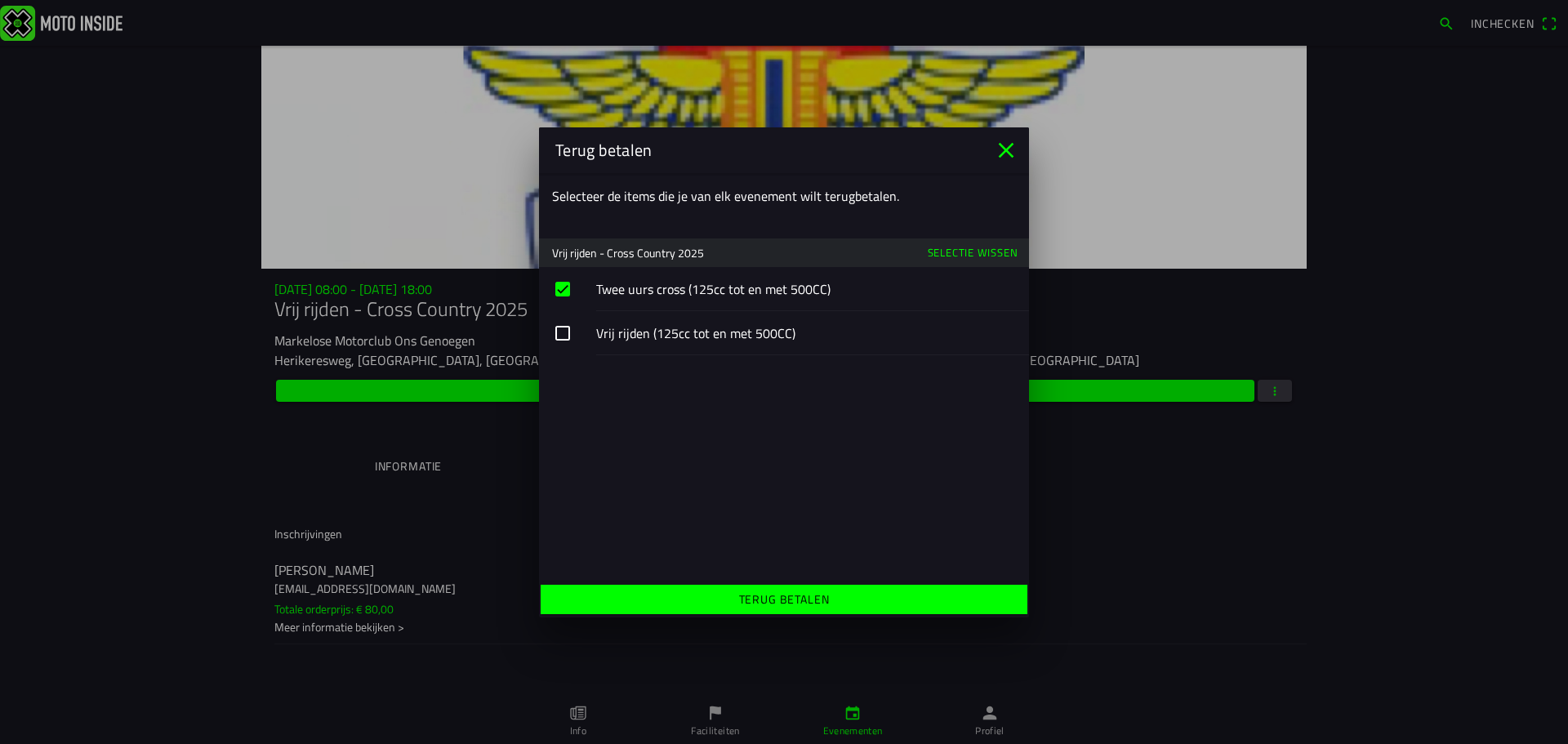
click at [559, 333] on button "button" at bounding box center [784, 333] width 490 height 44
click at [706, 594] on span "Terug betalen" at bounding box center [784, 599] width 461 height 29
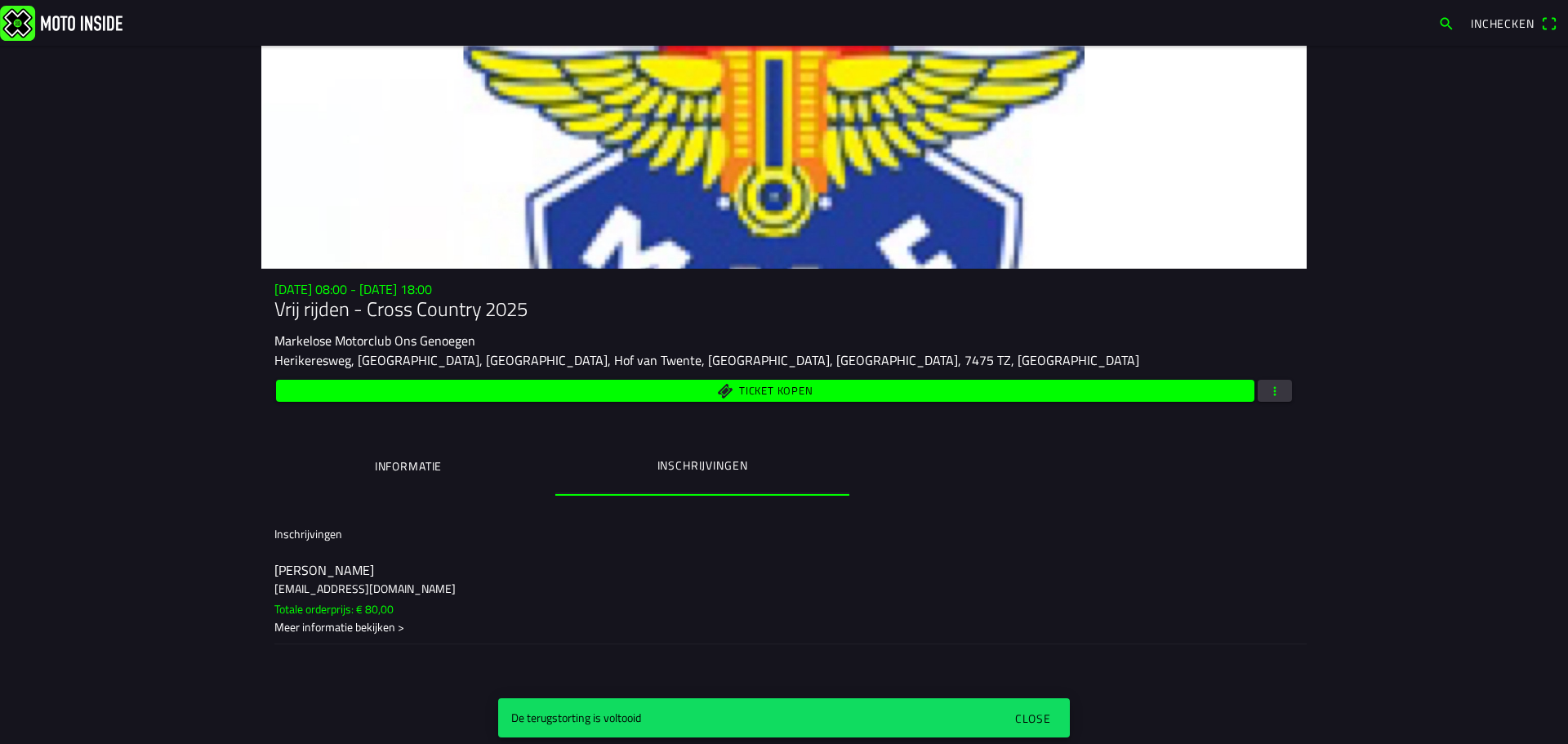
click at [1028, 722] on div "Close" at bounding box center [1033, 718] width 36 height 17
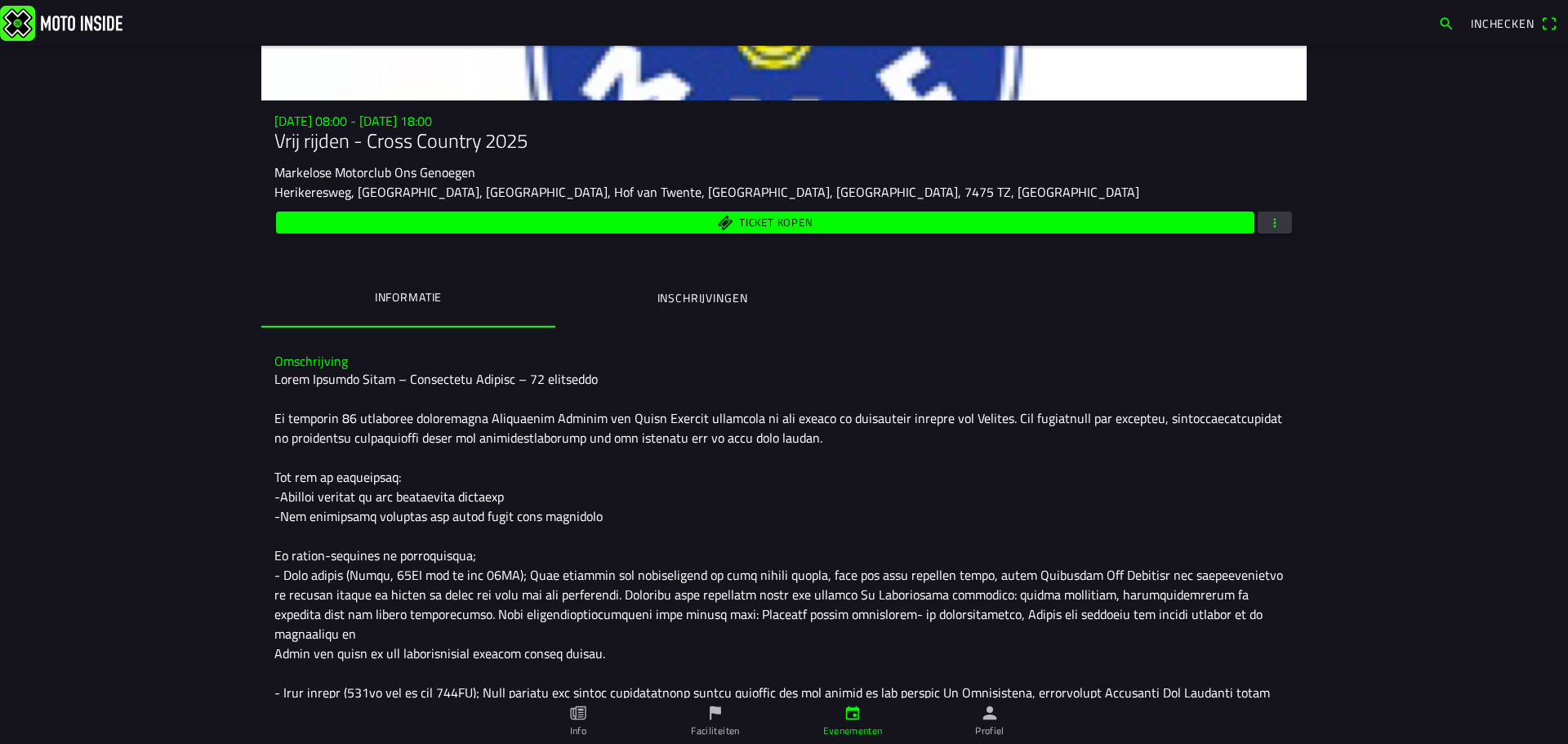
scroll to position [188, 0]
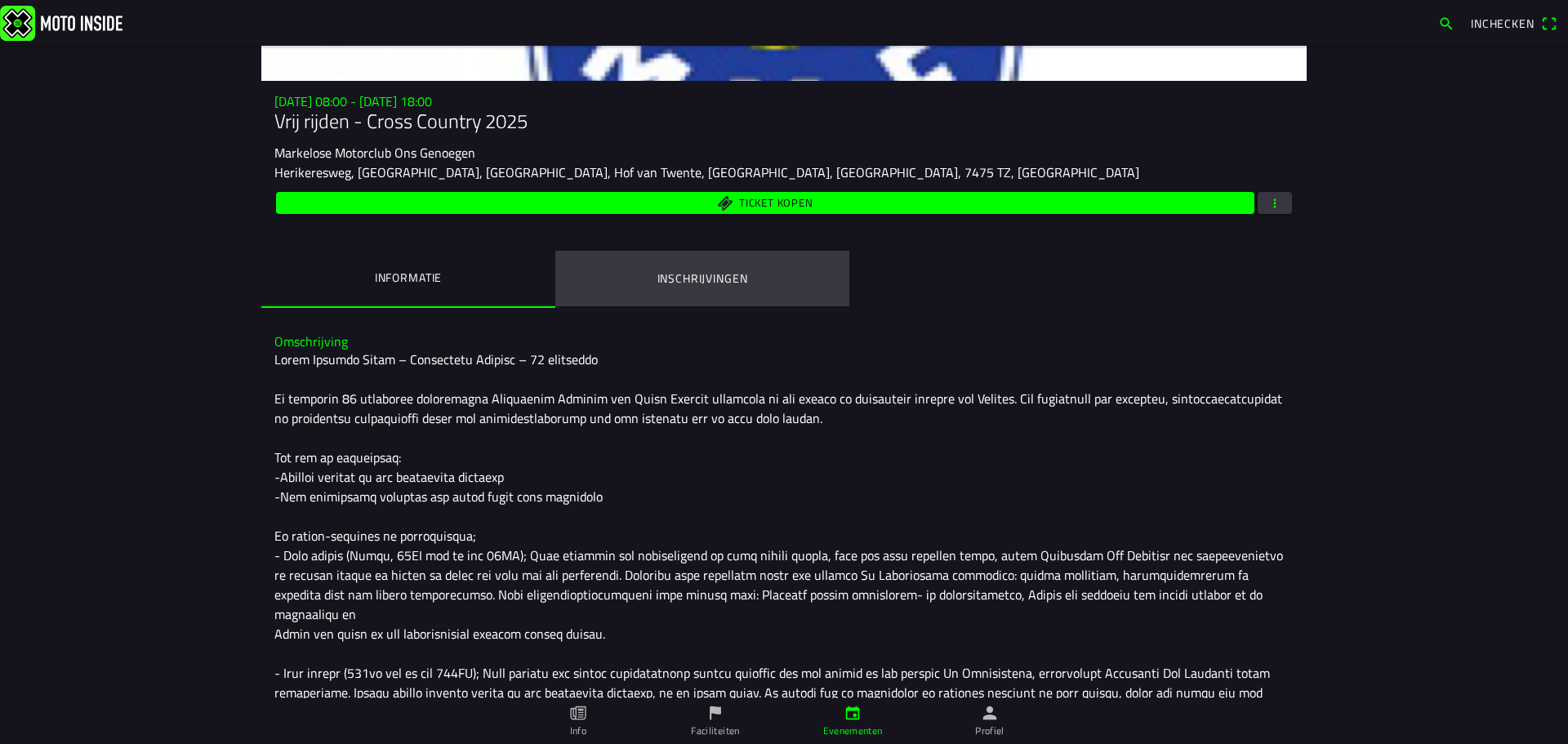
click at [697, 296] on button "Inschrijvingen" at bounding box center [702, 278] width 294 height 56
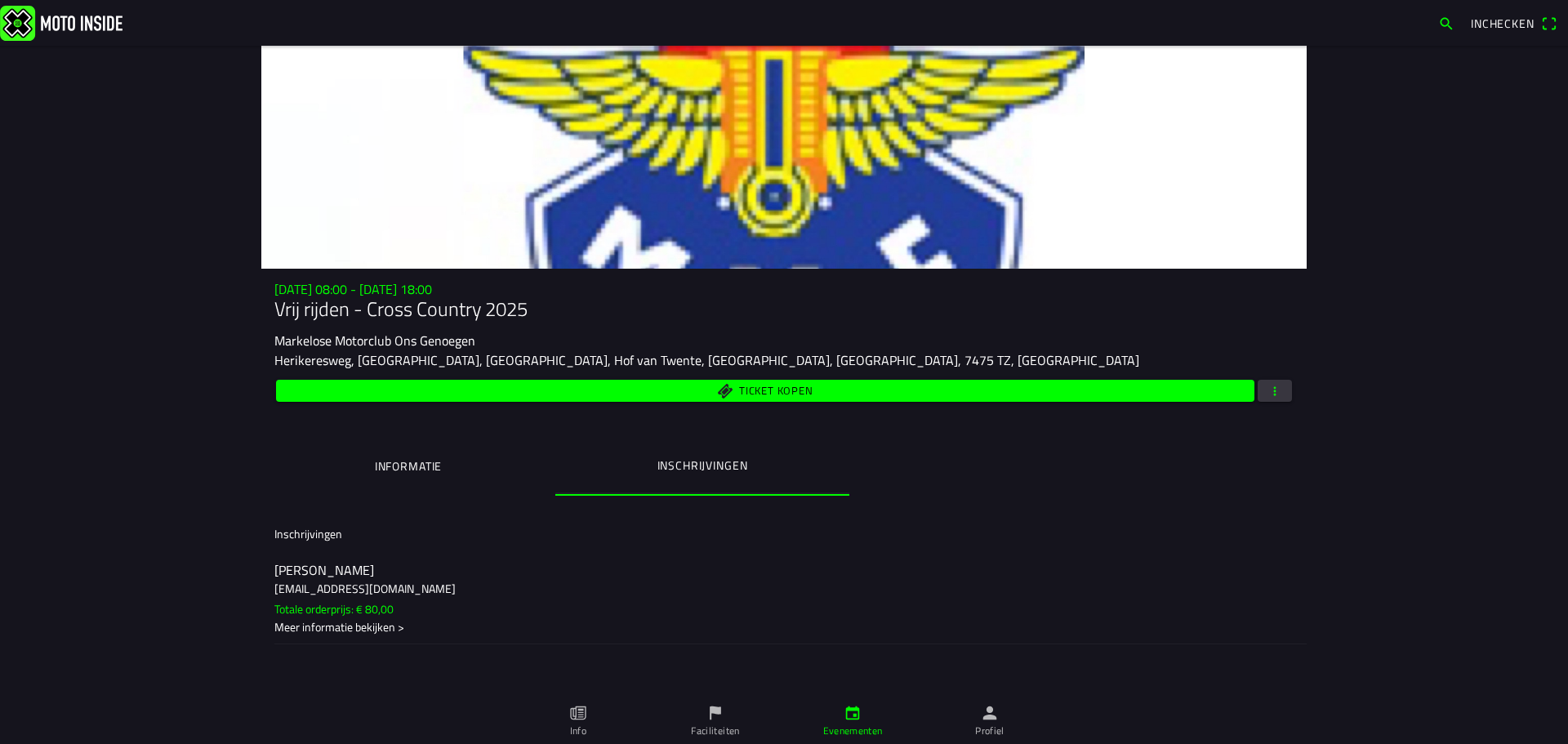
click at [538, 598] on ion-label "[PERSON_NAME] [EMAIL_ADDRESS][DOMAIN_NAME] Totale orderprijs: € 80,00 Meer info…" at bounding box center [784, 598] width 1019 height 75
drag, startPoint x: 538, startPoint y: 598, endPoint x: 648, endPoint y: 446, distance: 187.6
click at [389, 617] on ion-text "Totale orderprijs: € 80,00" at bounding box center [333, 609] width 119 height 17
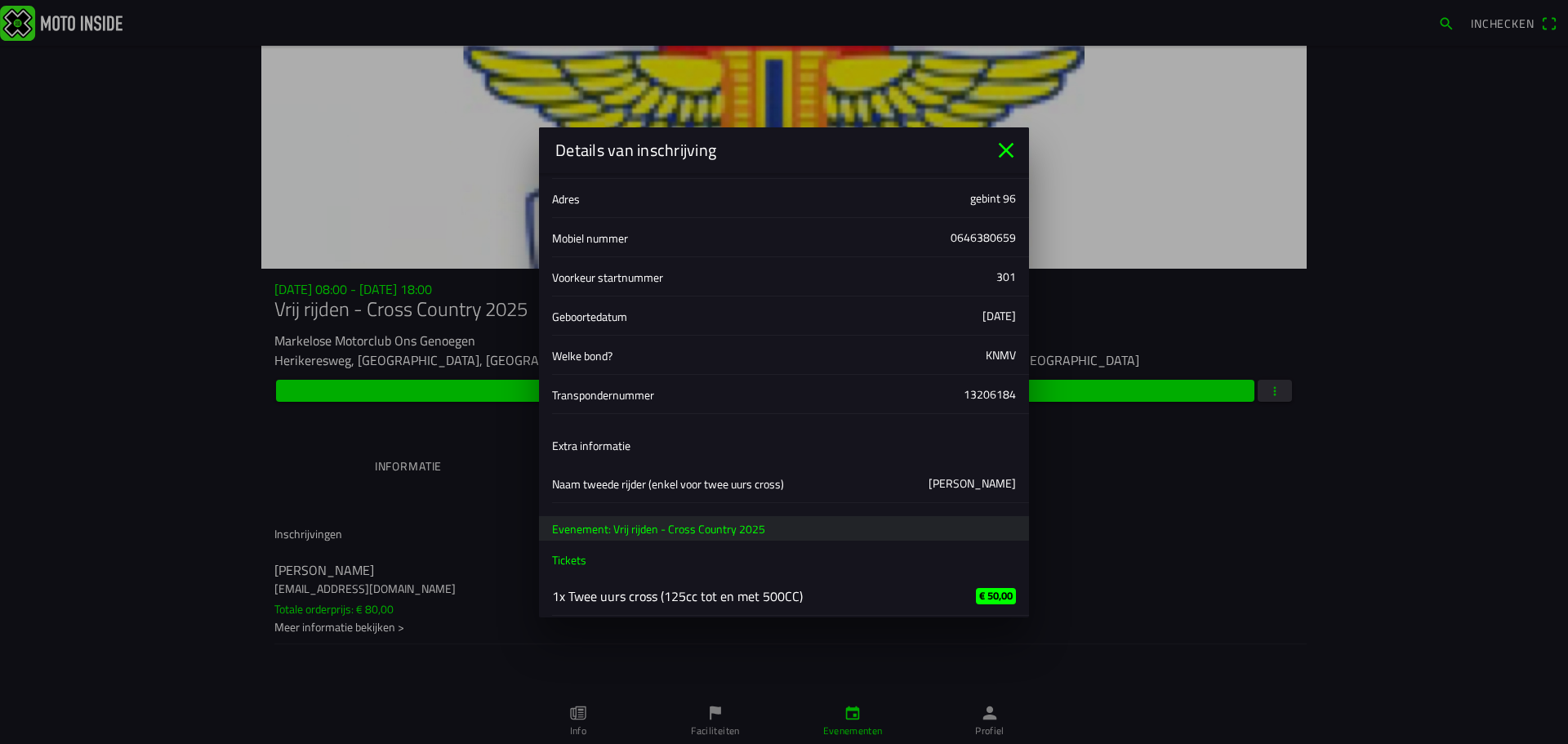
scroll to position [241, 0]
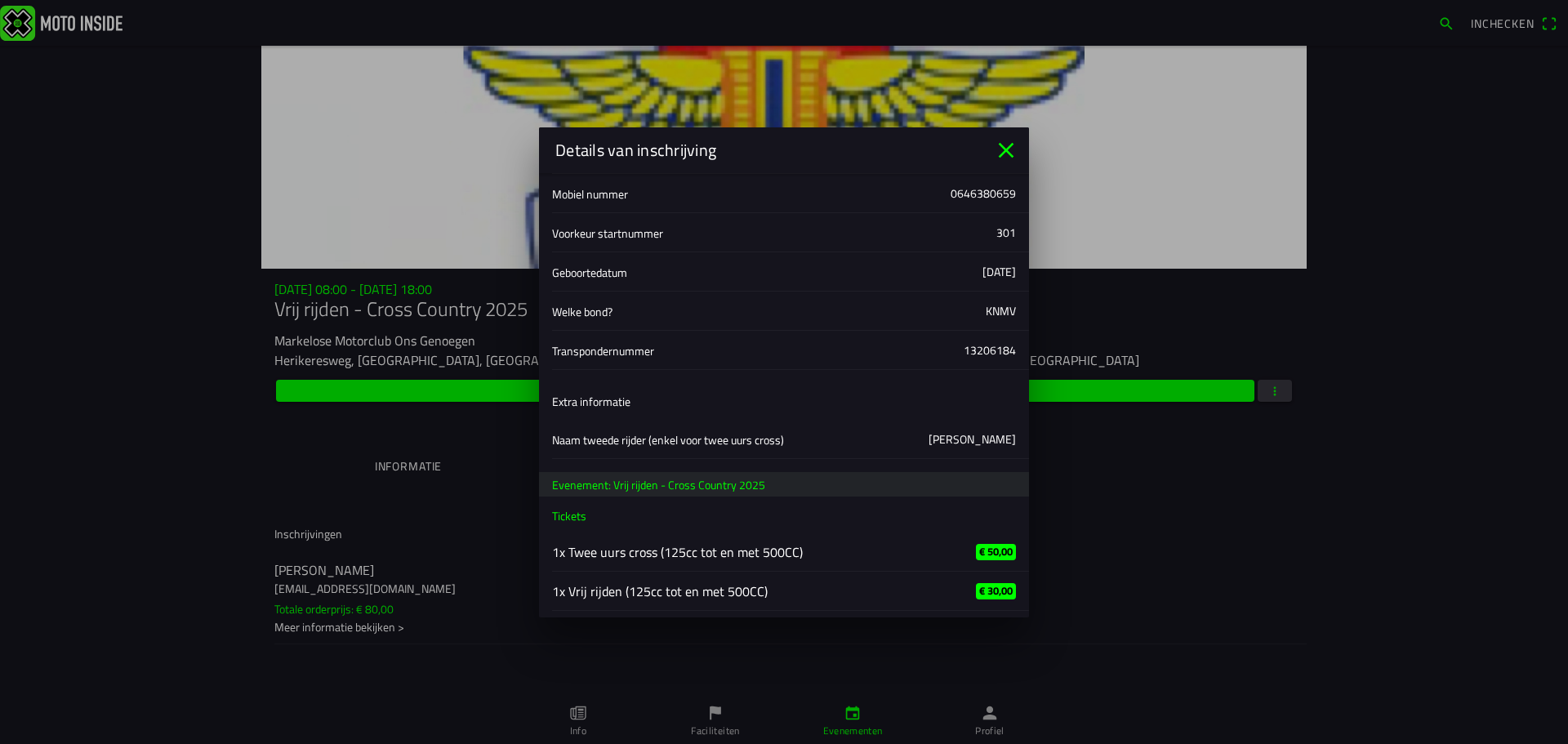
click at [998, 152] on icon "close" at bounding box center [1006, 150] width 26 height 26
